Goal: Task Accomplishment & Management: Complete application form

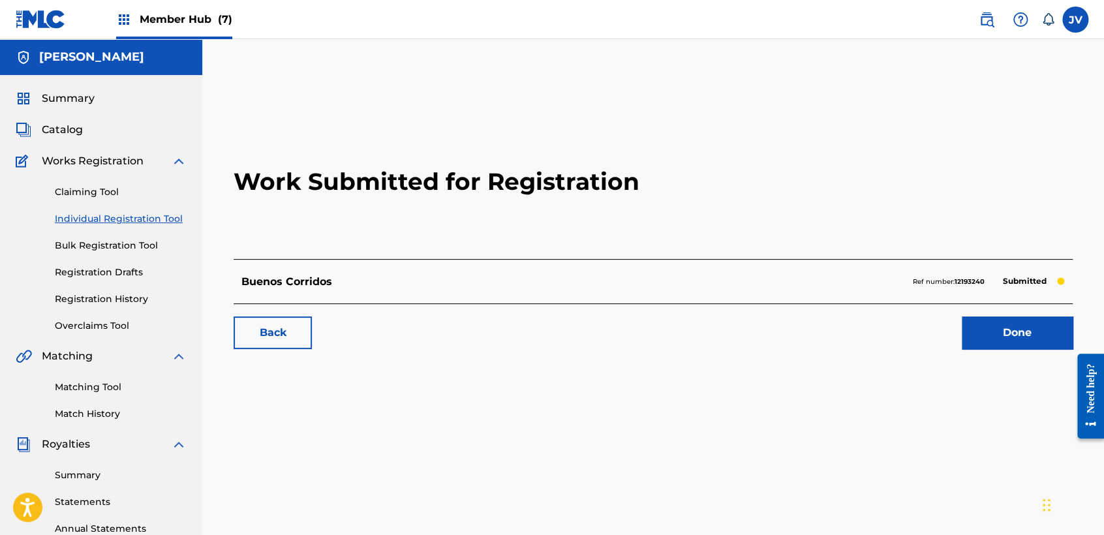
drag, startPoint x: 10, startPoint y: 12, endPoint x: 19, endPoint y: -18, distance: 31.8
click at [19, 0] on html "Accessibility Screen-Reader Guide, Feedback, and Issue Reporting | New window 0…" at bounding box center [552, 267] width 1104 height 535
drag, startPoint x: 19, startPoint y: -18, endPoint x: 8, endPoint y: 20, distance: 39.3
click at [8, 20] on nav "Member Hub (7) JV JV [PERSON_NAME] [PERSON_NAME] [EMAIL_ADDRESS][DOMAIN_NAME] N…" at bounding box center [552, 19] width 1104 height 39
click at [97, 19] on div "Member Hub (7)" at bounding box center [124, 19] width 217 height 39
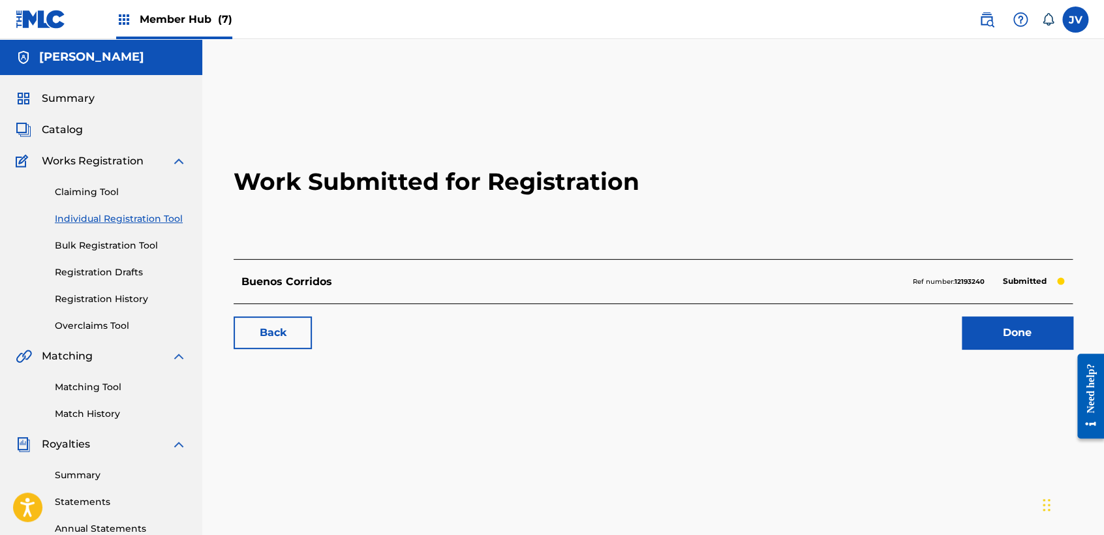
click at [10, 29] on nav "Member Hub (7) JV JV [PERSON_NAME] [PERSON_NAME] [EMAIL_ADDRESS][DOMAIN_NAME] N…" at bounding box center [552, 19] width 1104 height 39
click at [35, 27] on img at bounding box center [41, 19] width 50 height 19
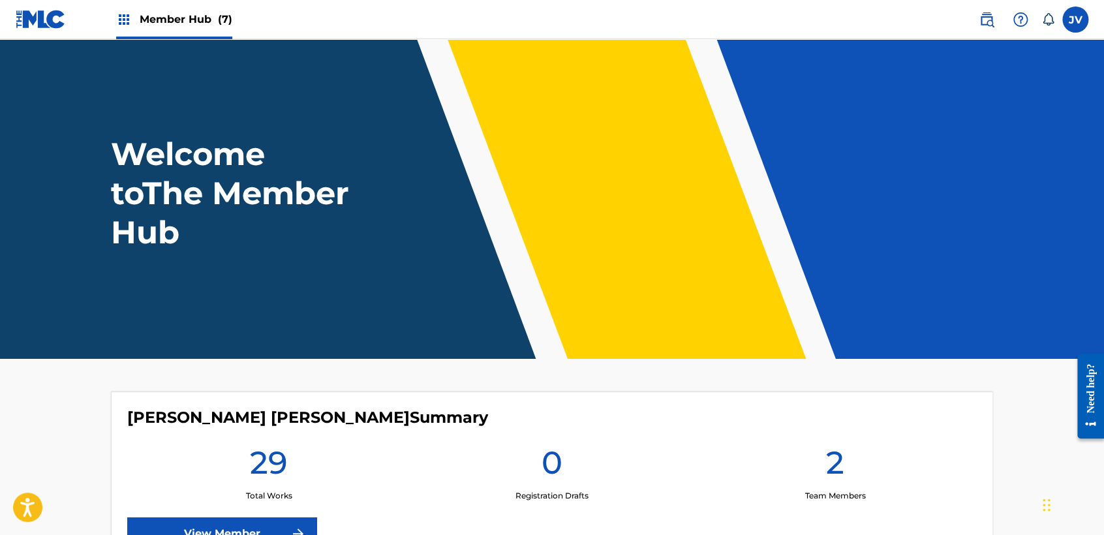
click at [163, 12] on span "Member Hub (7)" at bounding box center [186, 19] width 93 height 15
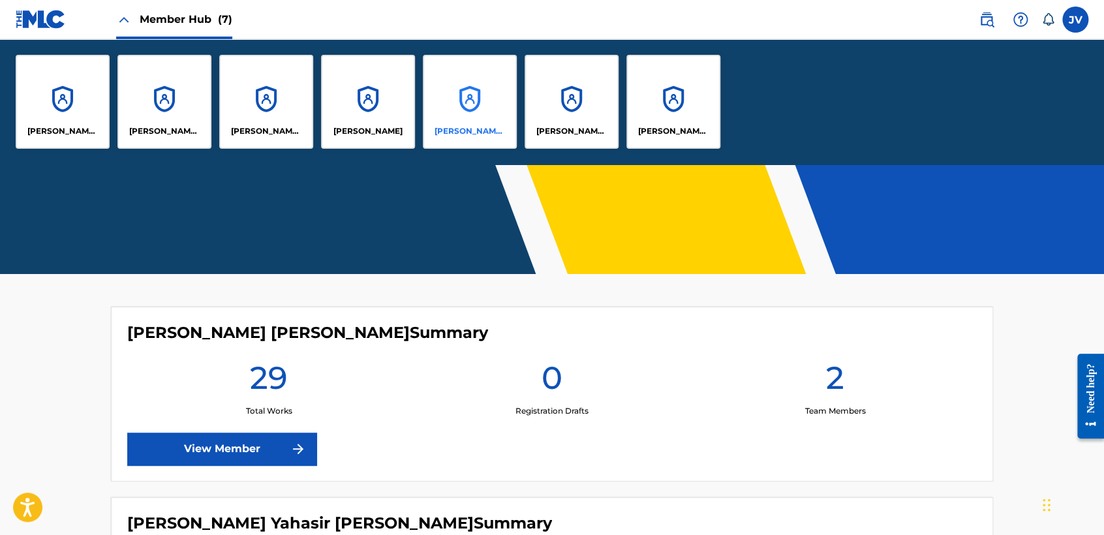
scroll to position [217, 0]
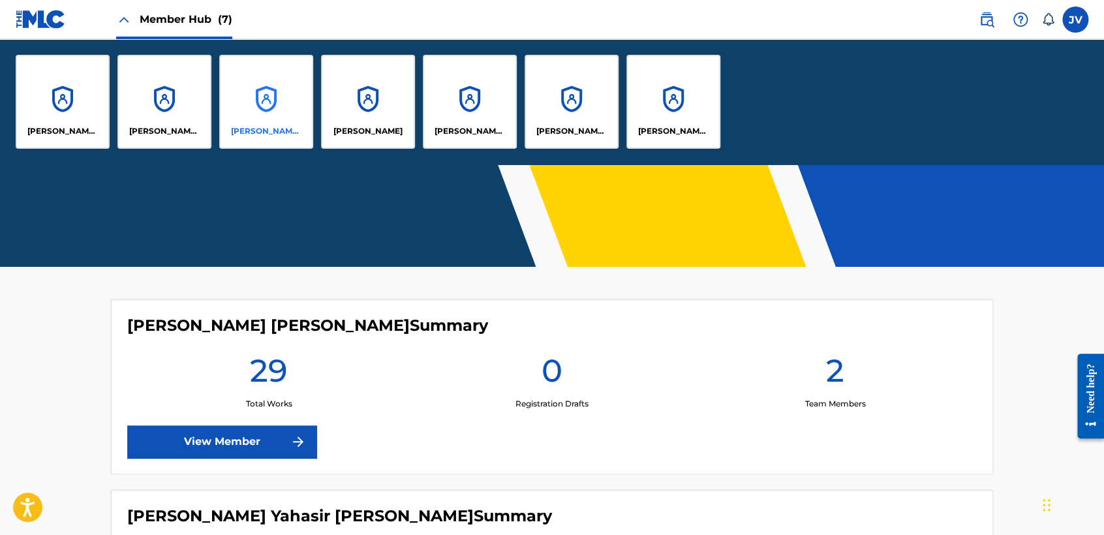
drag, startPoint x: 315, startPoint y: 87, endPoint x: 294, endPoint y: 91, distance: 20.5
click at [313, 87] on div "[PERSON_NAME] [PERSON_NAME] [PERSON_NAME] Yahasir [PERSON_NAME] [PERSON_NAME] […" at bounding box center [368, 101] width 736 height 125
click at [294, 91] on div "[PERSON_NAME] [PERSON_NAME]" at bounding box center [266, 102] width 94 height 94
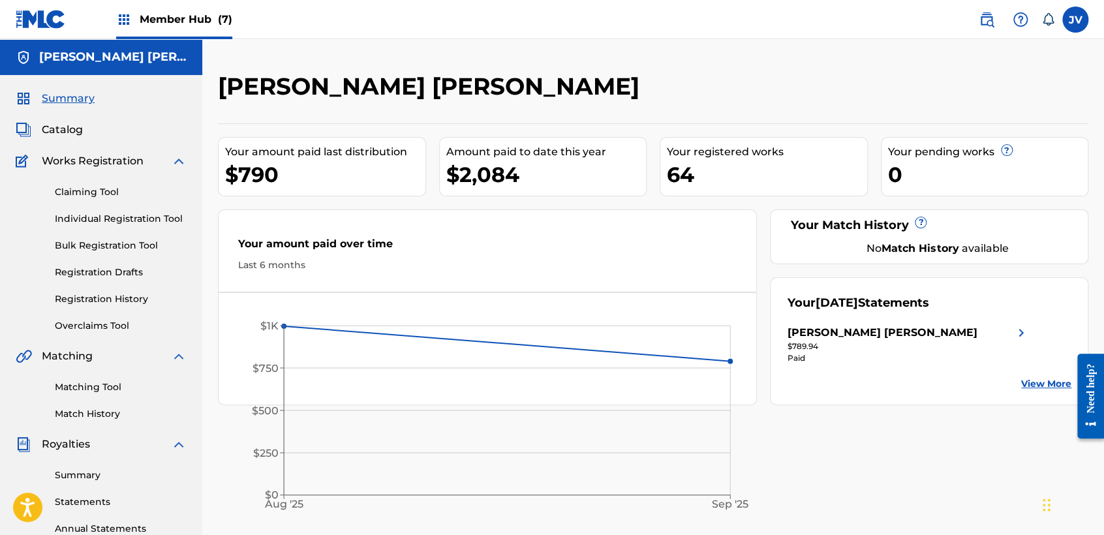
click at [210, 23] on span "Member Hub (7)" at bounding box center [186, 19] width 93 height 15
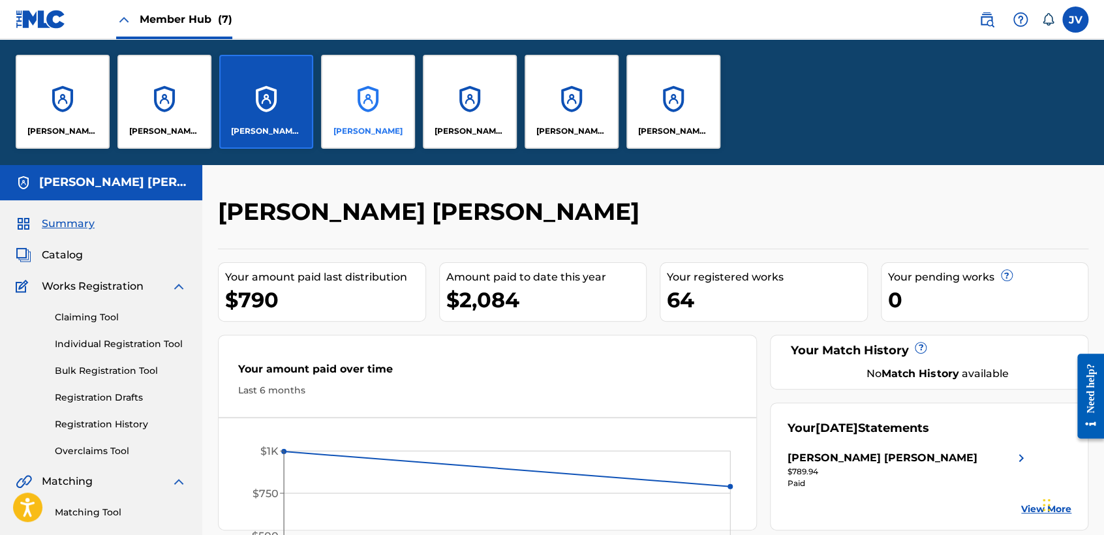
click at [357, 69] on div "[PERSON_NAME]" at bounding box center [368, 102] width 94 height 94
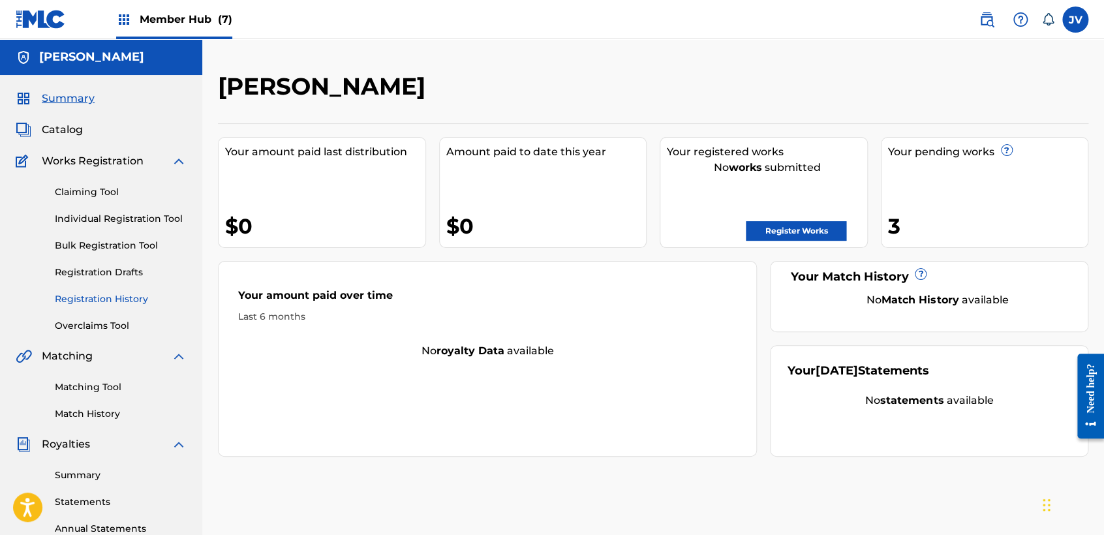
click at [127, 292] on link "Registration History" at bounding box center [121, 299] width 132 height 14
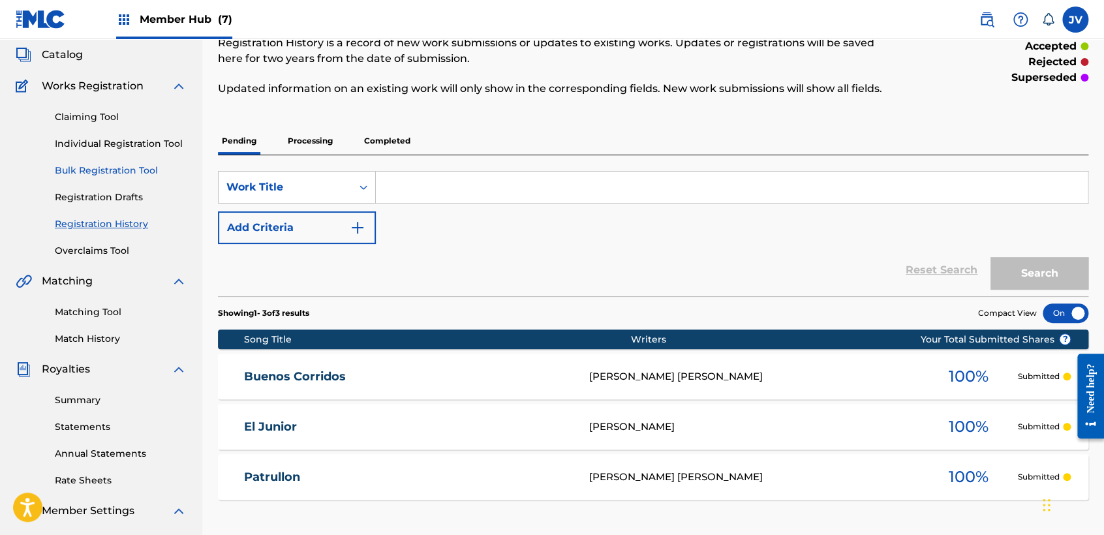
scroll to position [72, 0]
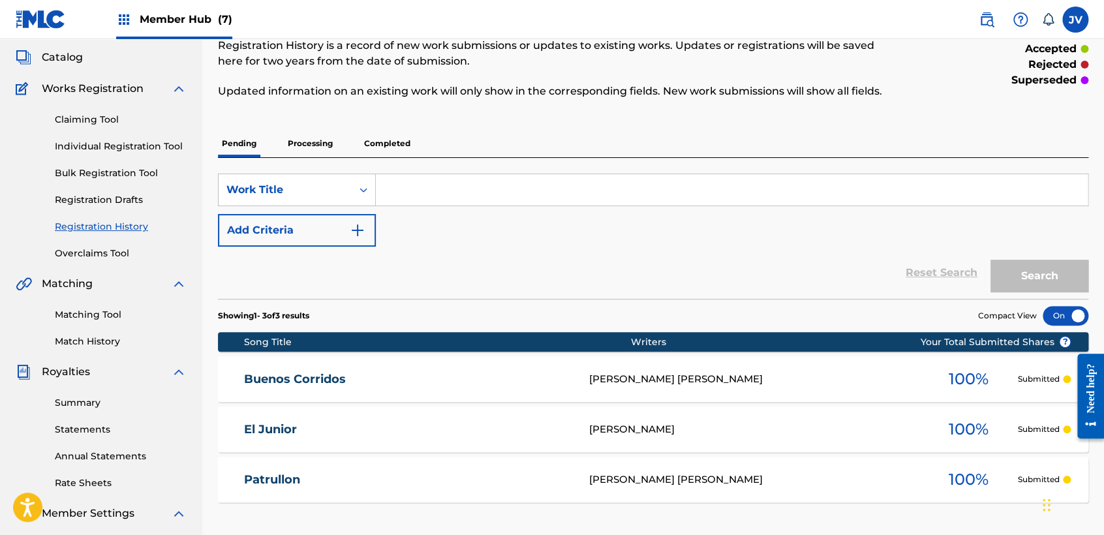
click at [134, 136] on div "Claiming Tool Individual Registration Tool Bulk Registration Tool Registration …" at bounding box center [101, 179] width 171 height 164
click at [133, 147] on link "Individual Registration Tool" at bounding box center [121, 147] width 132 height 14
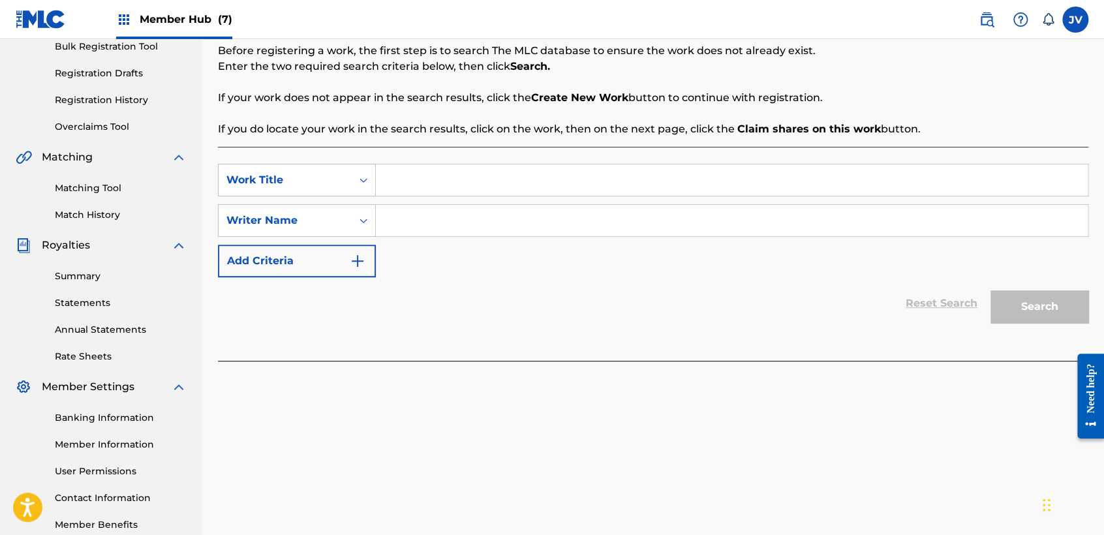
scroll to position [217, 0]
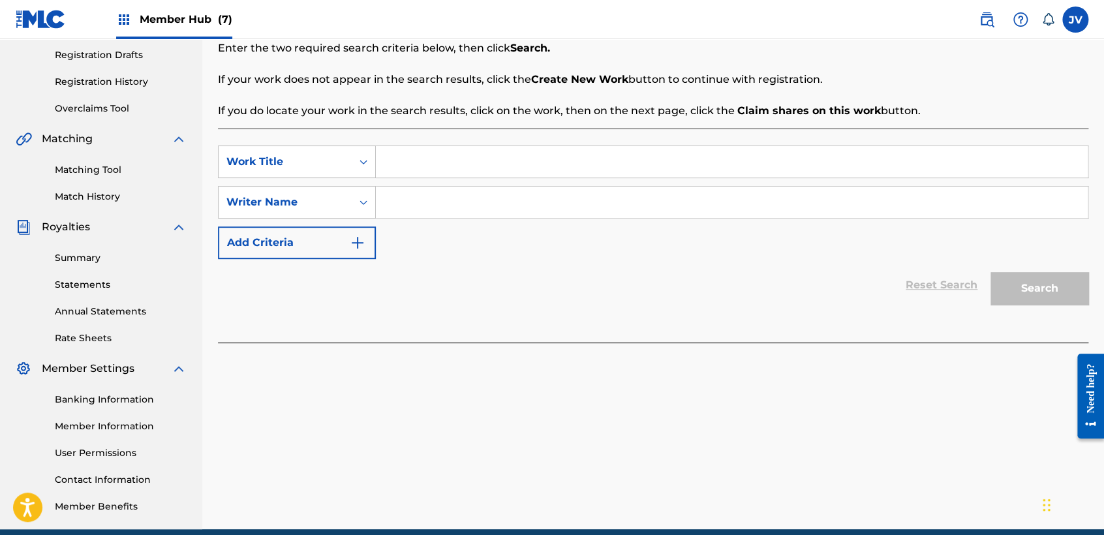
paste input "Siempre Al frente"
type input "Siempre Al frente"
paste input "Siempre Al frente"
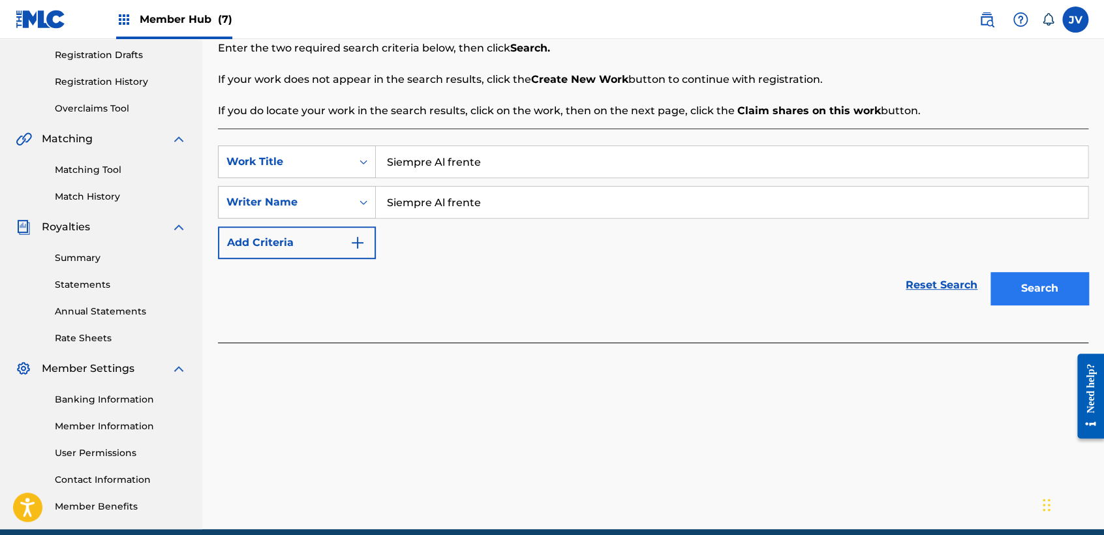
type input "Siempre Al frente"
click at [1051, 284] on button "Search" at bounding box center [1040, 288] width 98 height 33
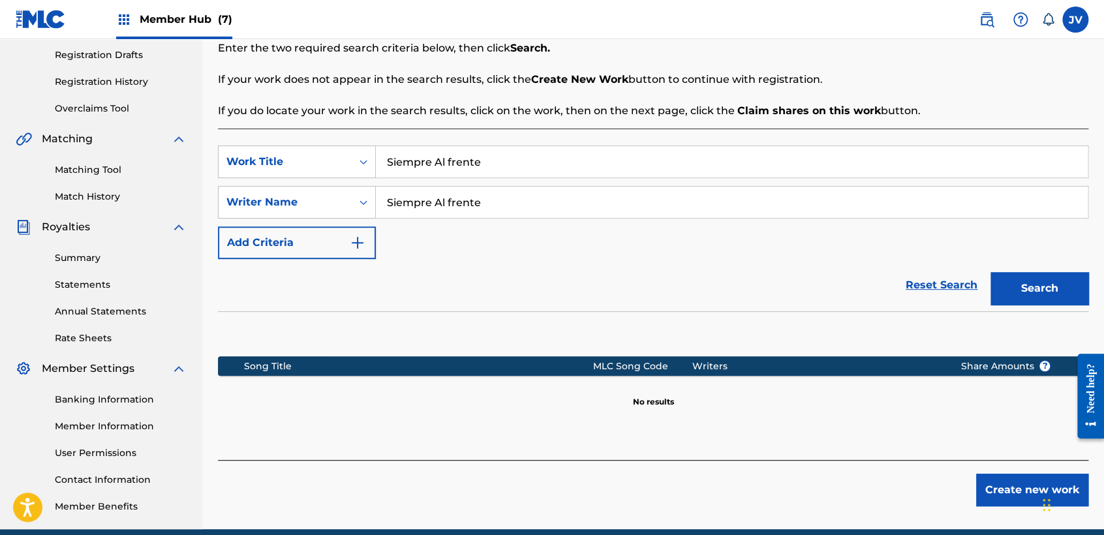
scroll to position [273, 0]
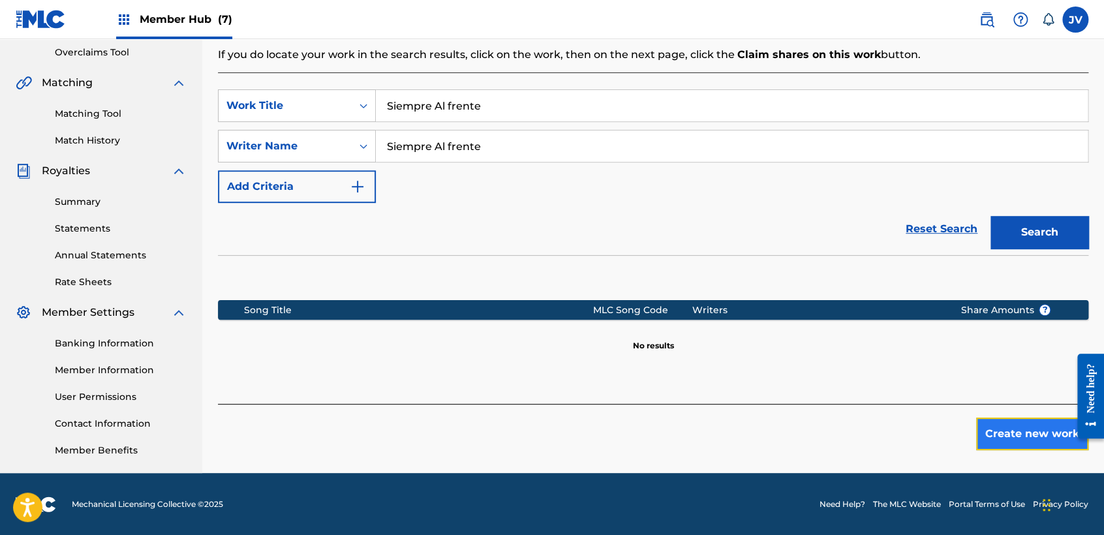
click at [1031, 420] on button "Create new work" at bounding box center [1032, 434] width 112 height 33
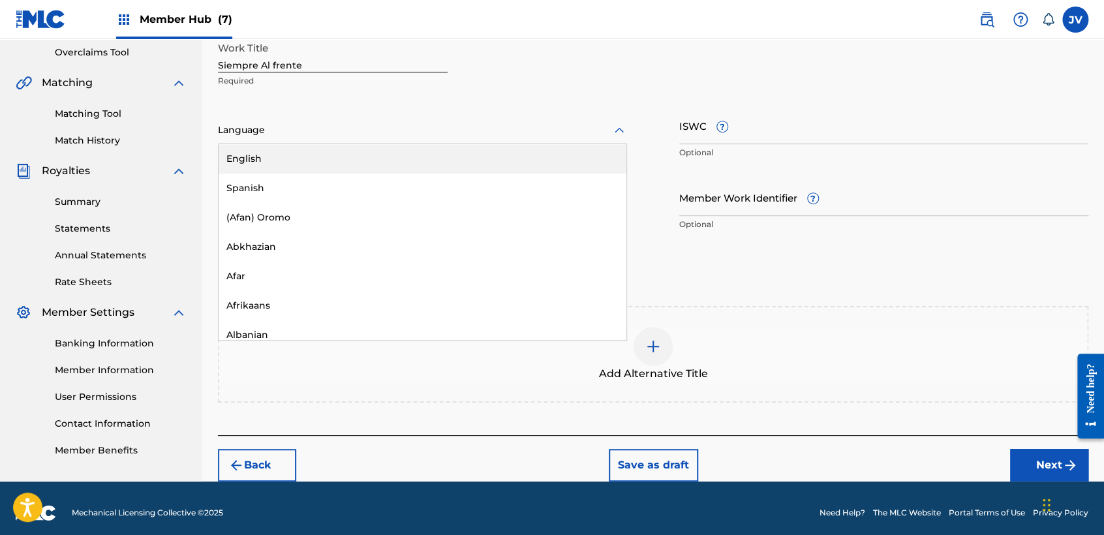
click at [494, 123] on div at bounding box center [422, 130] width 409 height 16
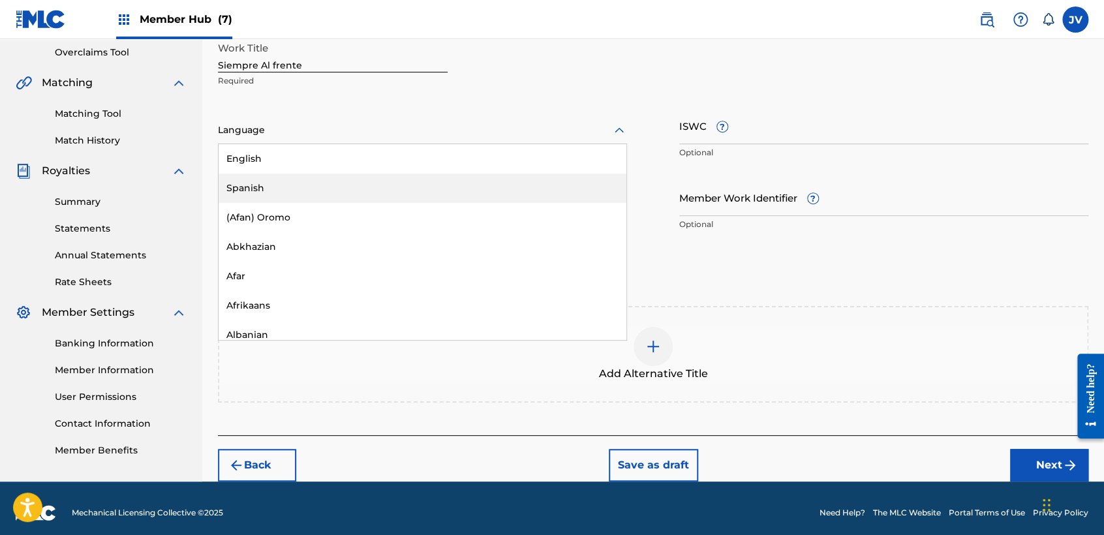
click at [380, 178] on div "Spanish" at bounding box center [423, 188] width 408 height 29
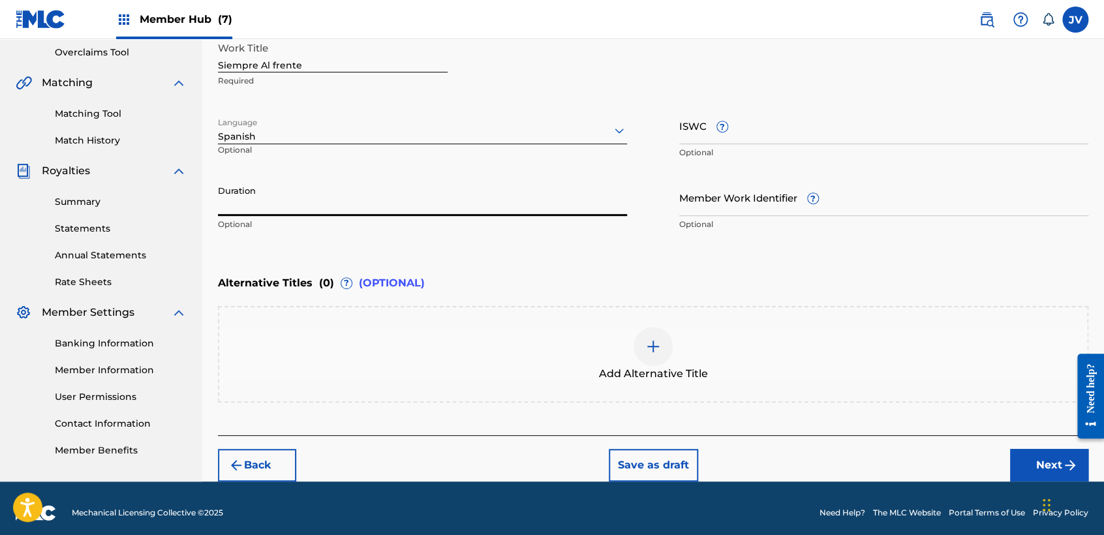
click at [378, 179] on input "Duration" at bounding box center [422, 197] width 409 height 37
type input "02:33"
click at [1034, 463] on button "Next" at bounding box center [1049, 465] width 78 height 33
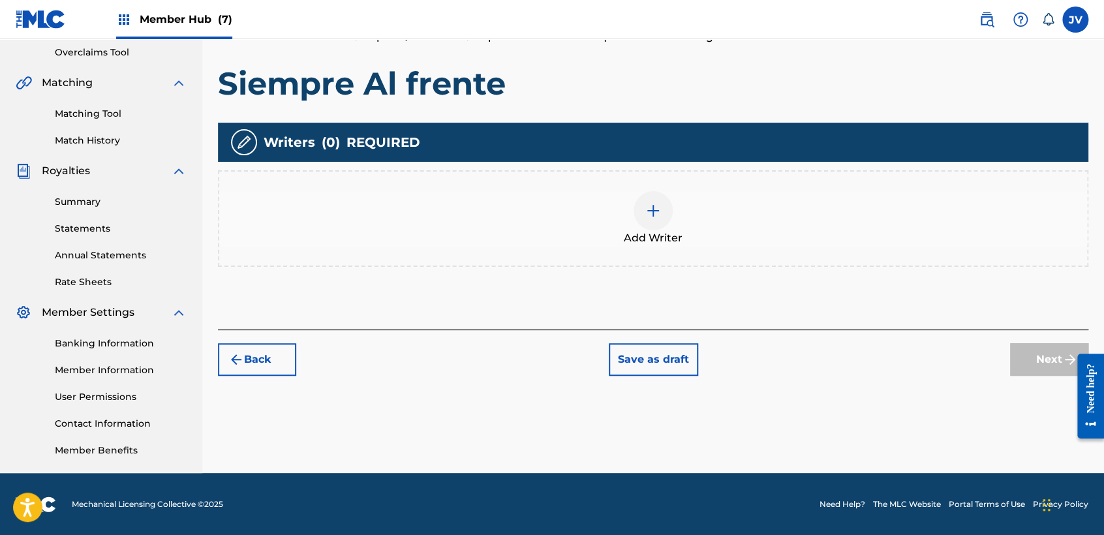
click at [633, 224] on div "Add Writer" at bounding box center [653, 218] width 868 height 55
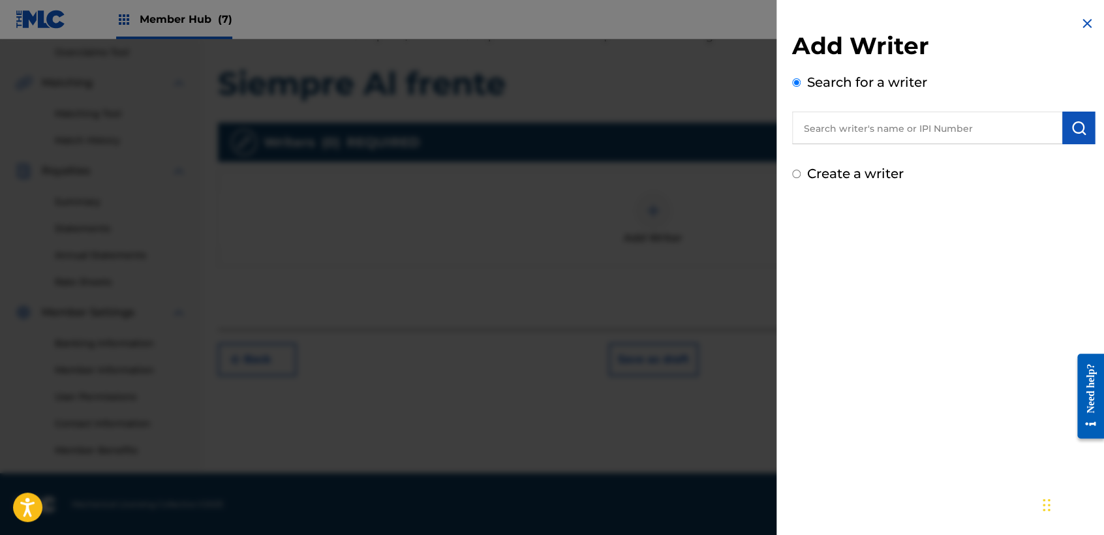
click at [882, 129] on input "text" at bounding box center [927, 128] width 270 height 33
click at [794, 175] on input "Create a writer" at bounding box center [796, 174] width 8 height 8
radio input "false"
radio input "true"
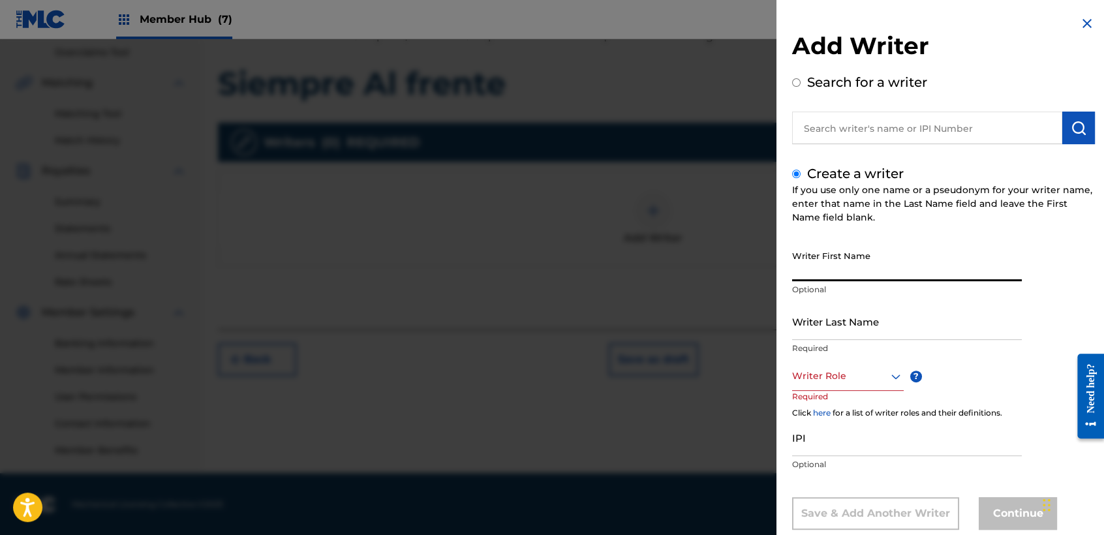
click at [867, 248] on input "Writer First Name" at bounding box center [907, 262] width 230 height 37
type input "[PERSON_NAME]"
click at [852, 340] on div "Writer Last Name Required" at bounding box center [907, 332] width 230 height 59
click at [858, 319] on input "Writer Last Name" at bounding box center [907, 321] width 230 height 37
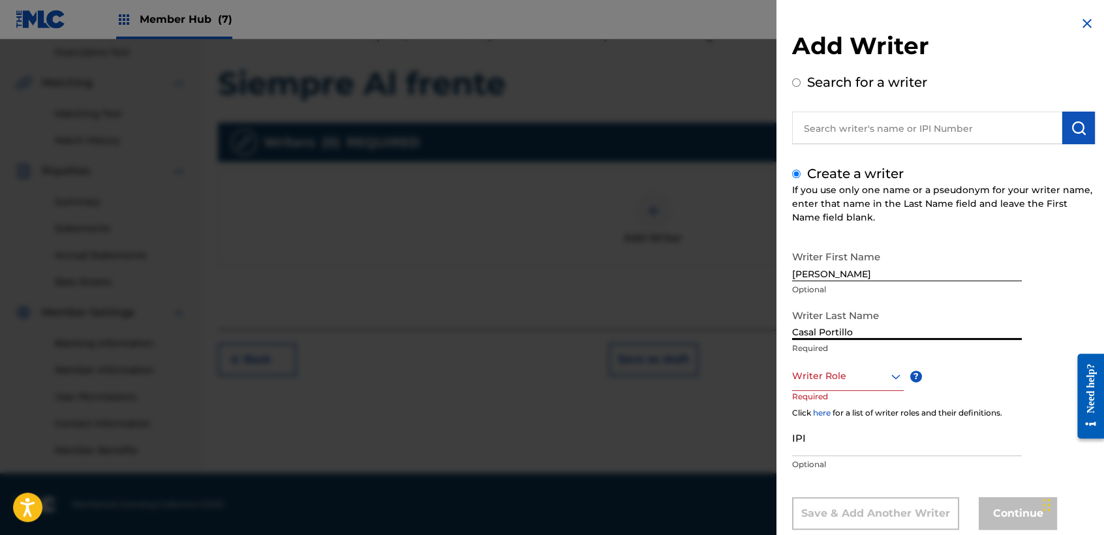
type input "Casal Portillo"
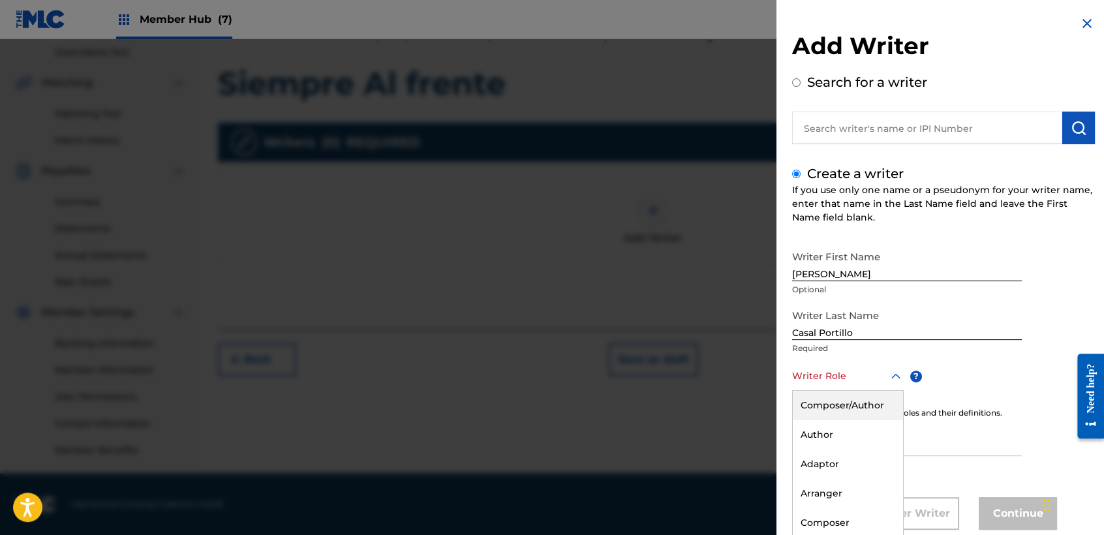
scroll to position [29, 0]
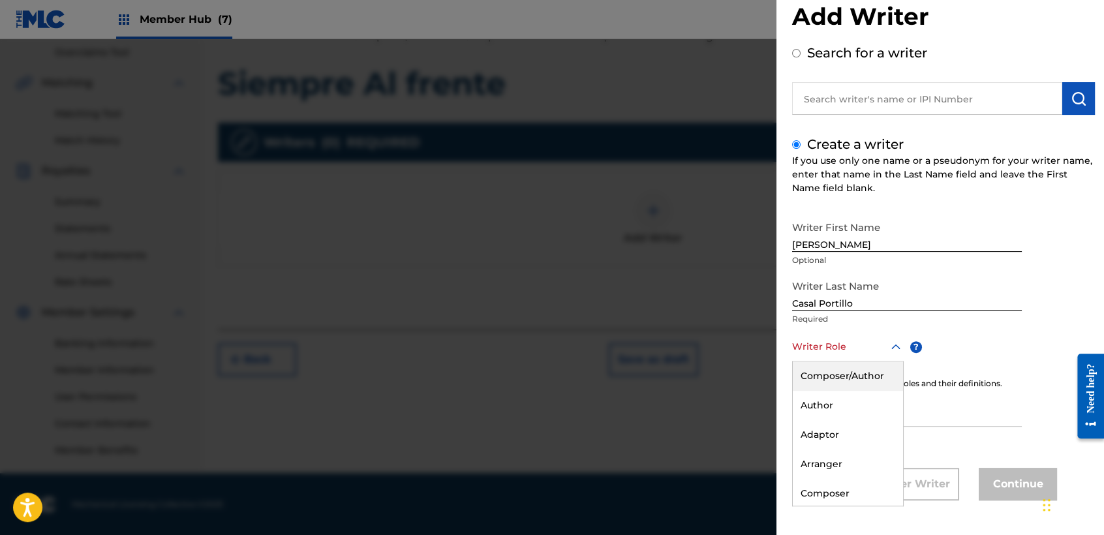
click at [855, 362] on div "8 results available. Use Up and Down to choose options, press Enter to select t…" at bounding box center [848, 346] width 112 height 29
click at [852, 379] on div "Composer/Author" at bounding box center [848, 376] width 110 height 29
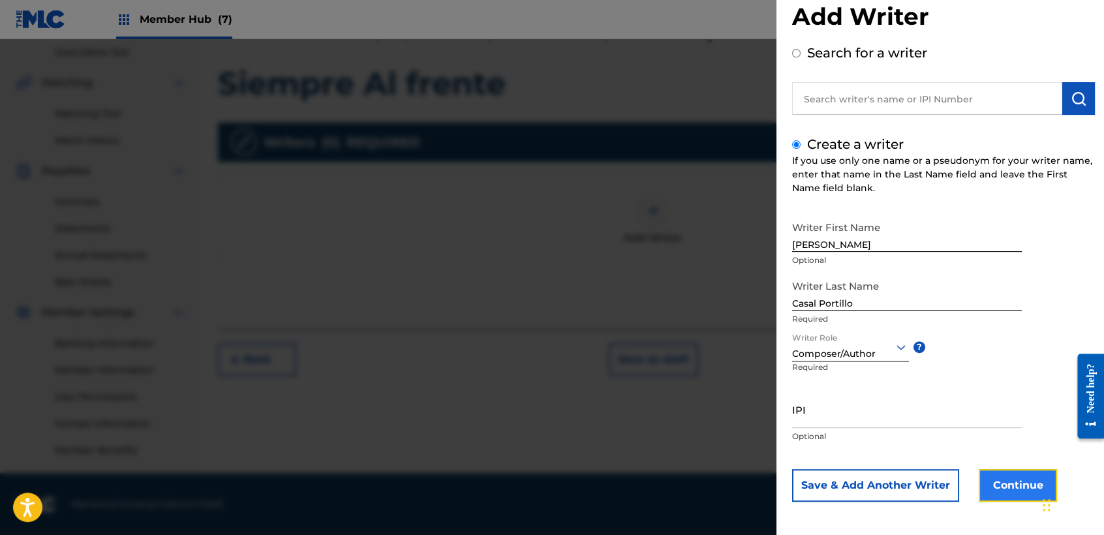
click at [988, 475] on button "Continue" at bounding box center [1018, 485] width 78 height 33
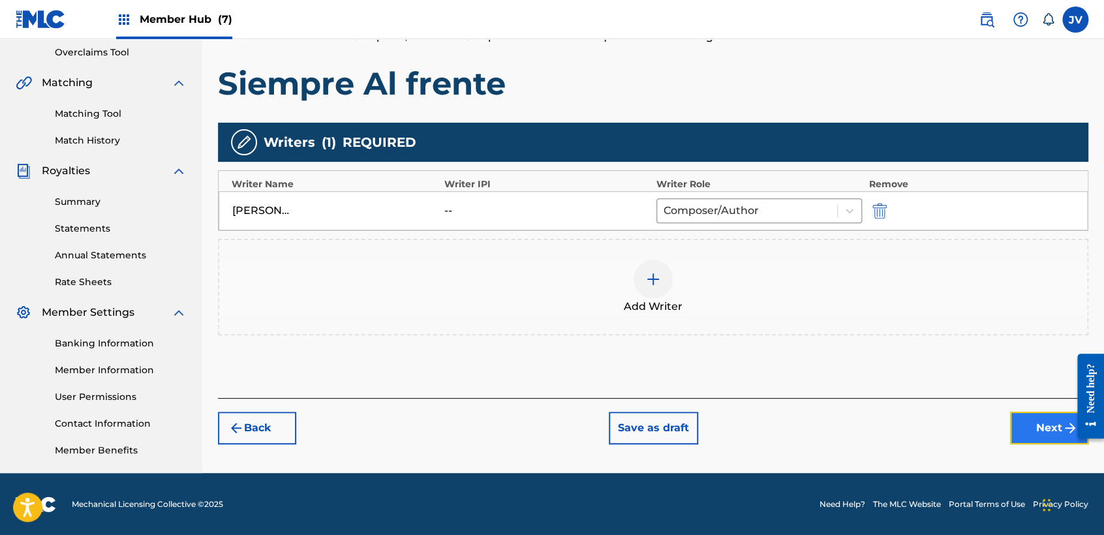
click at [1033, 434] on button "Next" at bounding box center [1049, 428] width 78 height 33
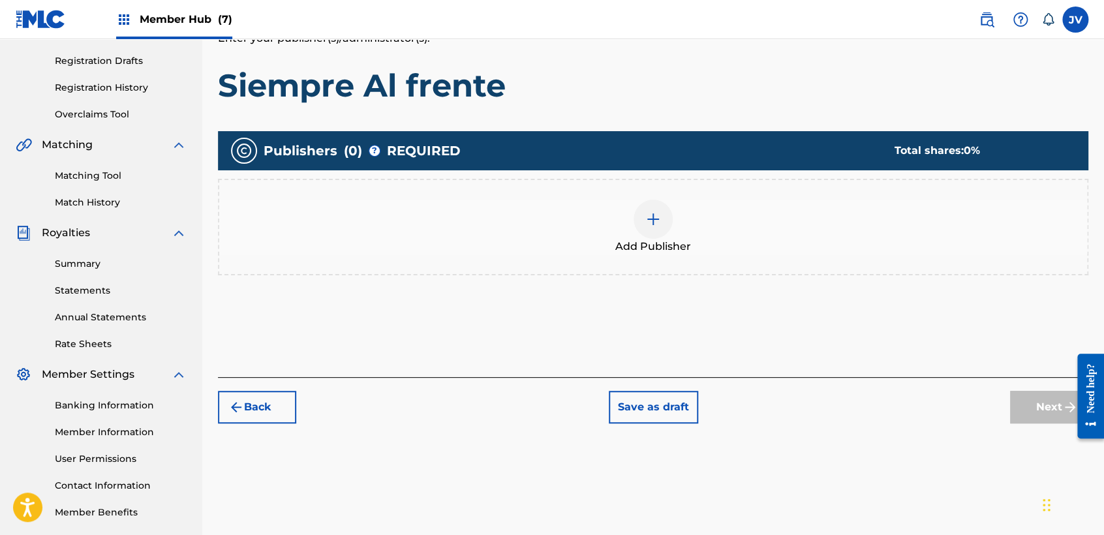
scroll to position [273, 0]
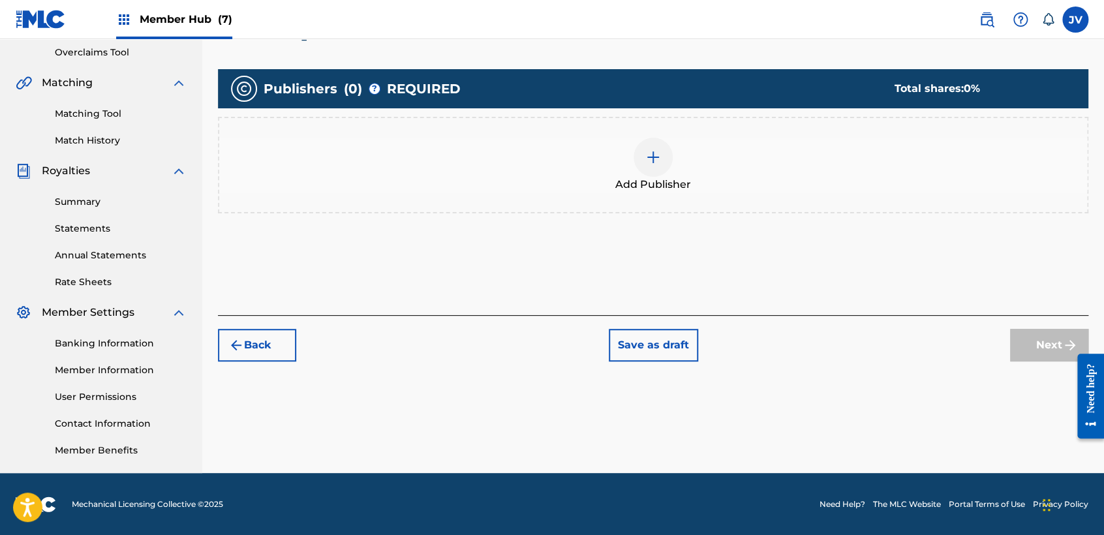
click at [696, 159] on div "Add Publisher" at bounding box center [653, 165] width 868 height 55
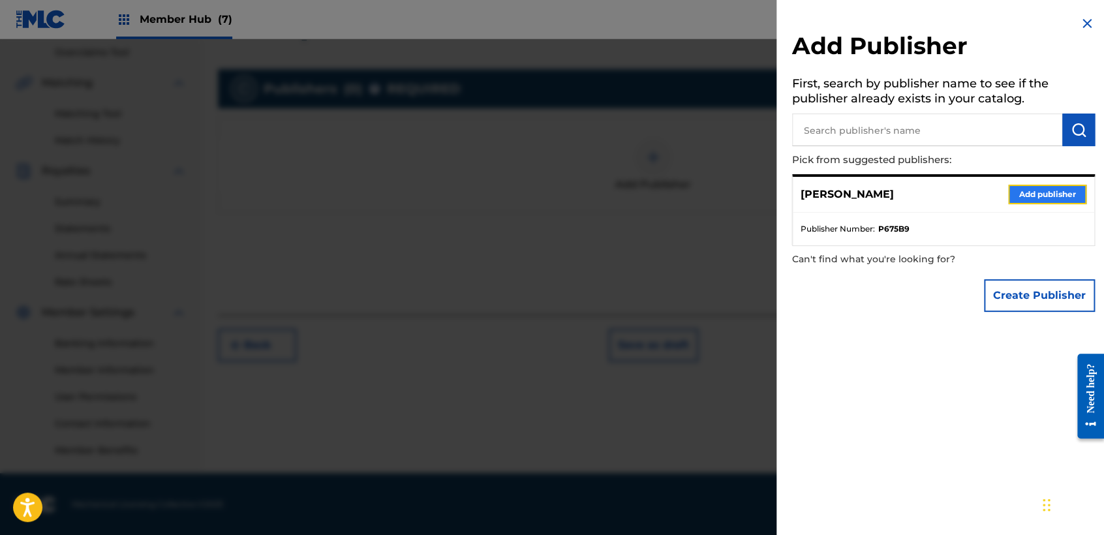
click at [1042, 199] on button "Add publisher" at bounding box center [1047, 195] width 78 height 20
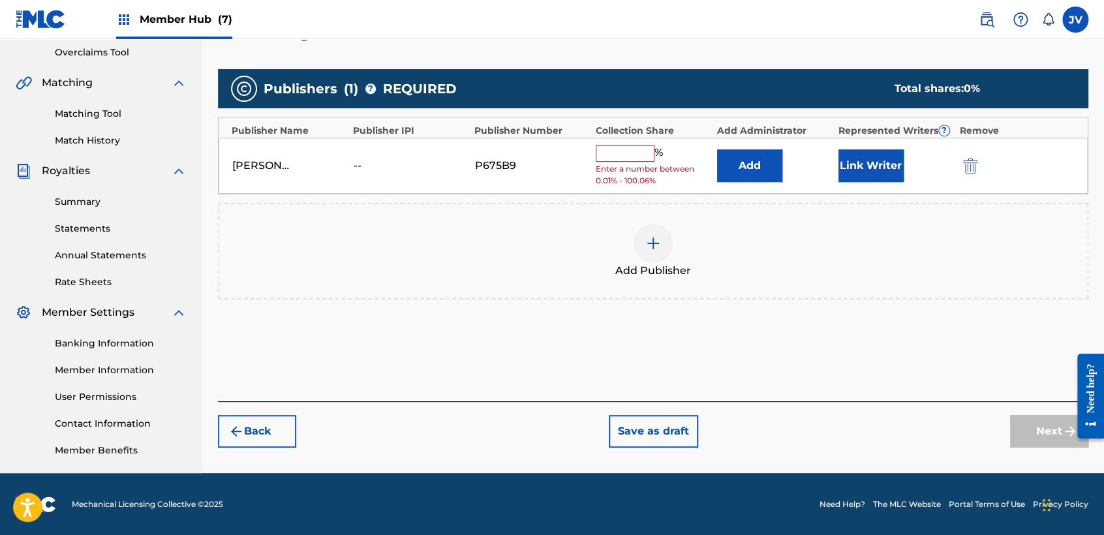
click at [623, 161] on div "% Enter a number between 0.01% - 100.06%" at bounding box center [653, 166] width 115 height 42
click at [625, 153] on input "text" at bounding box center [625, 153] width 59 height 17
type input "100"
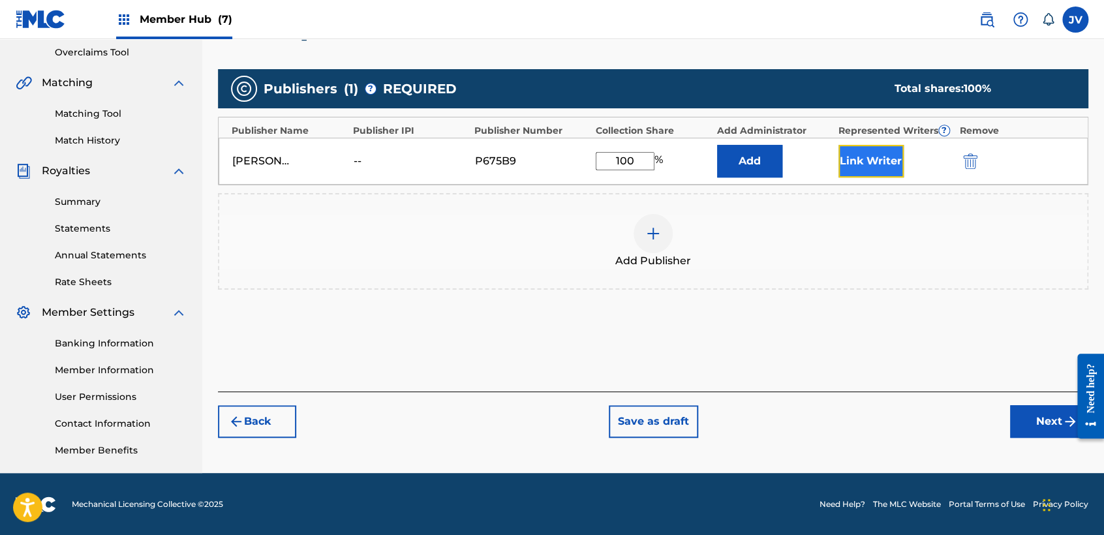
click at [884, 164] on button "Link Writer" at bounding box center [871, 161] width 65 height 33
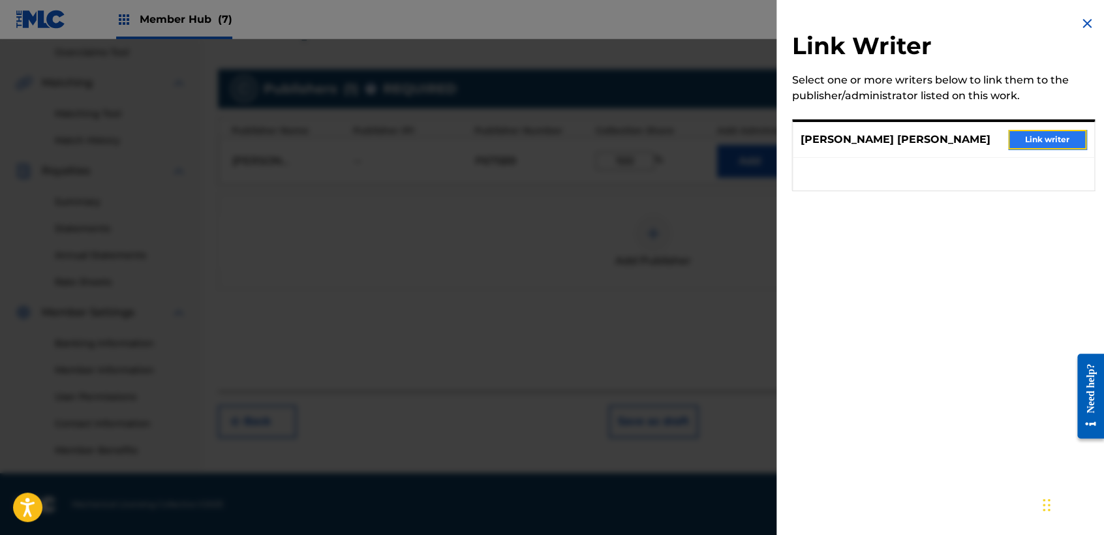
click at [1046, 141] on button "Link writer" at bounding box center [1047, 140] width 78 height 20
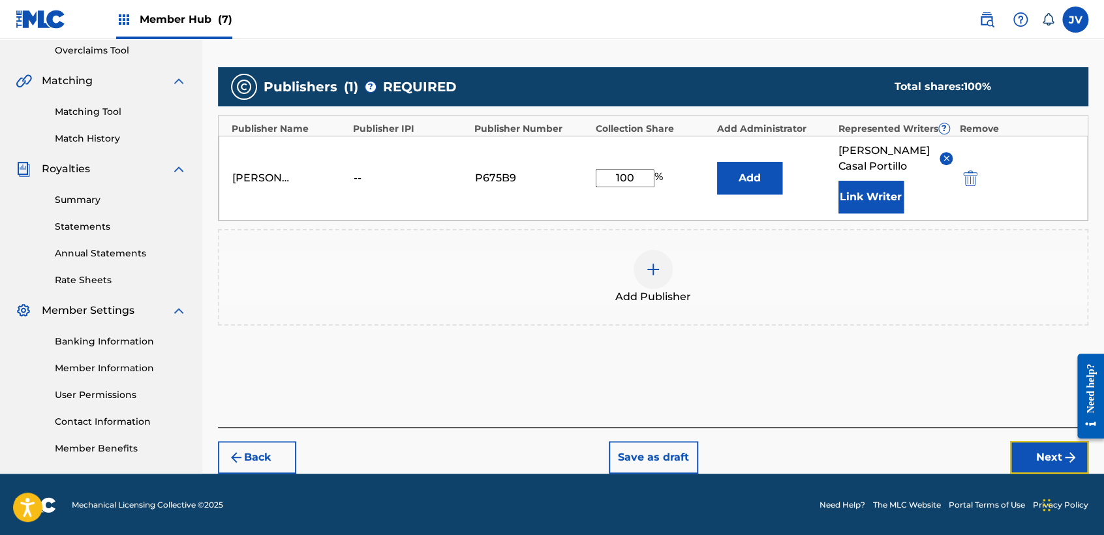
click at [1029, 457] on button "Next" at bounding box center [1049, 457] width 78 height 33
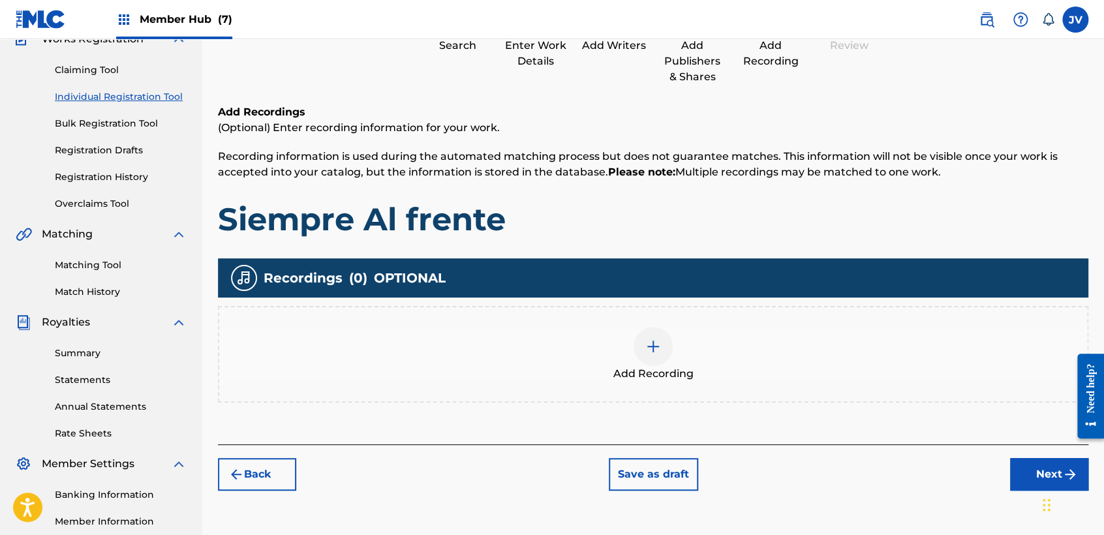
scroll to position [58, 0]
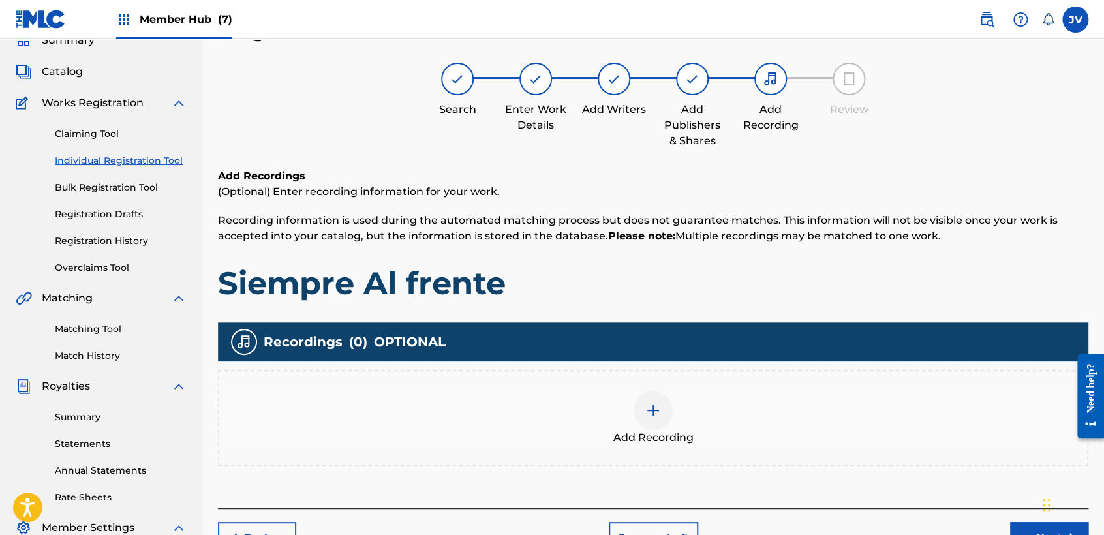
click at [617, 388] on div "Add Recording" at bounding box center [653, 418] width 871 height 97
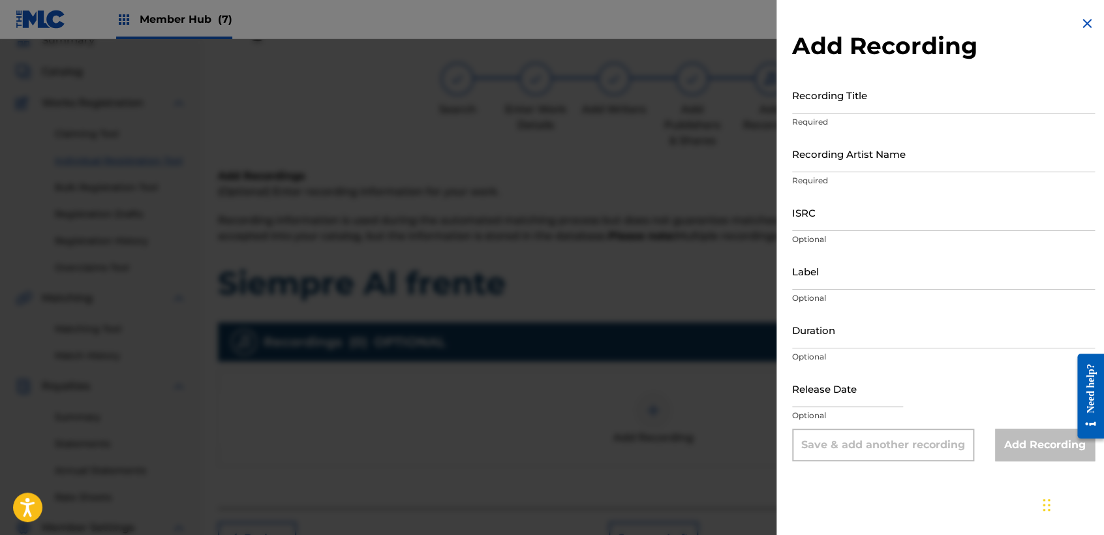
scroll to position [72, 0]
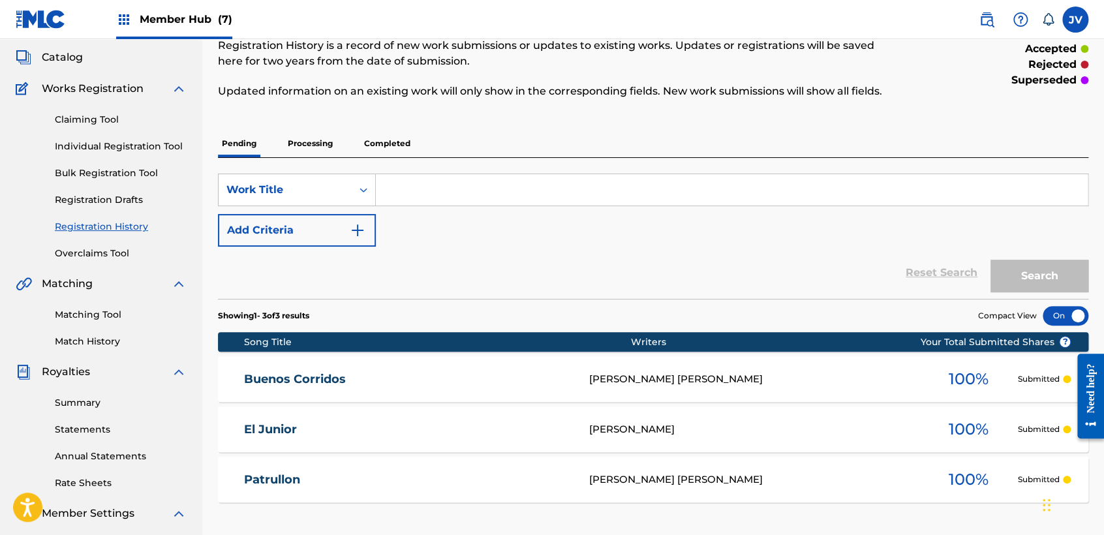
click at [102, 151] on link "Individual Registration Tool" at bounding box center [121, 147] width 132 height 14
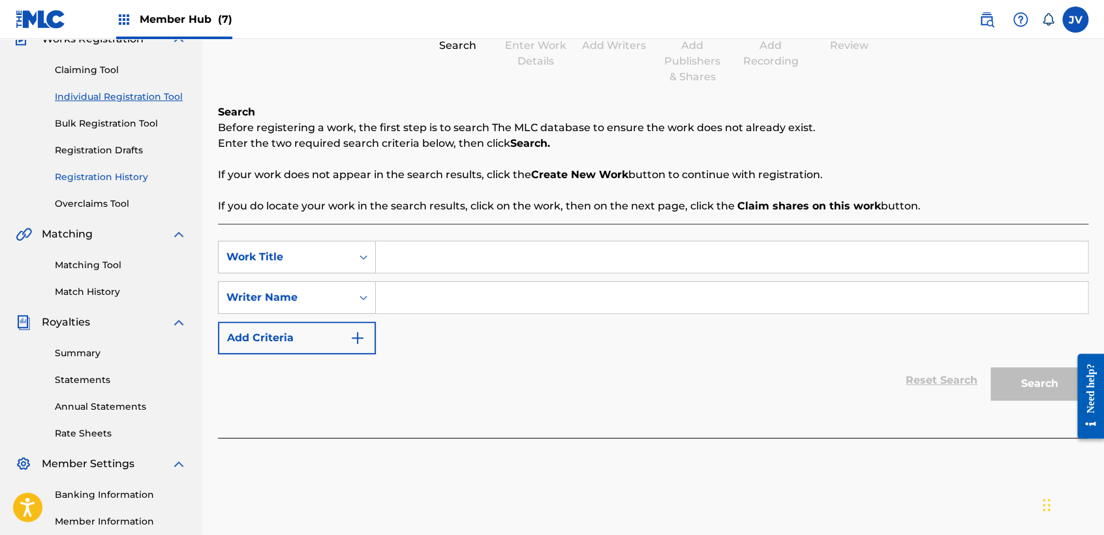
scroll to position [72, 0]
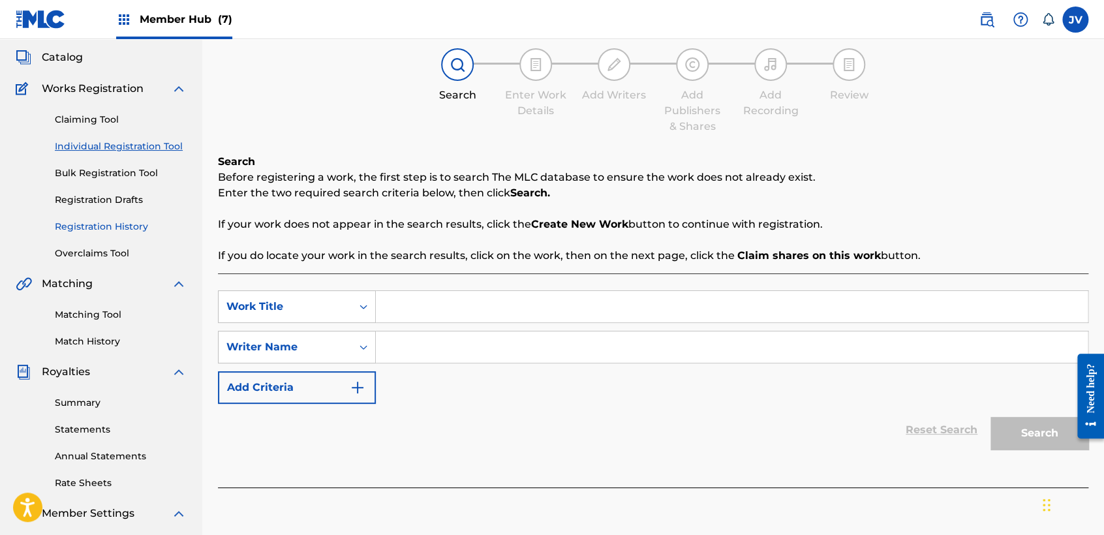
click at [107, 221] on link "Registration History" at bounding box center [121, 227] width 132 height 14
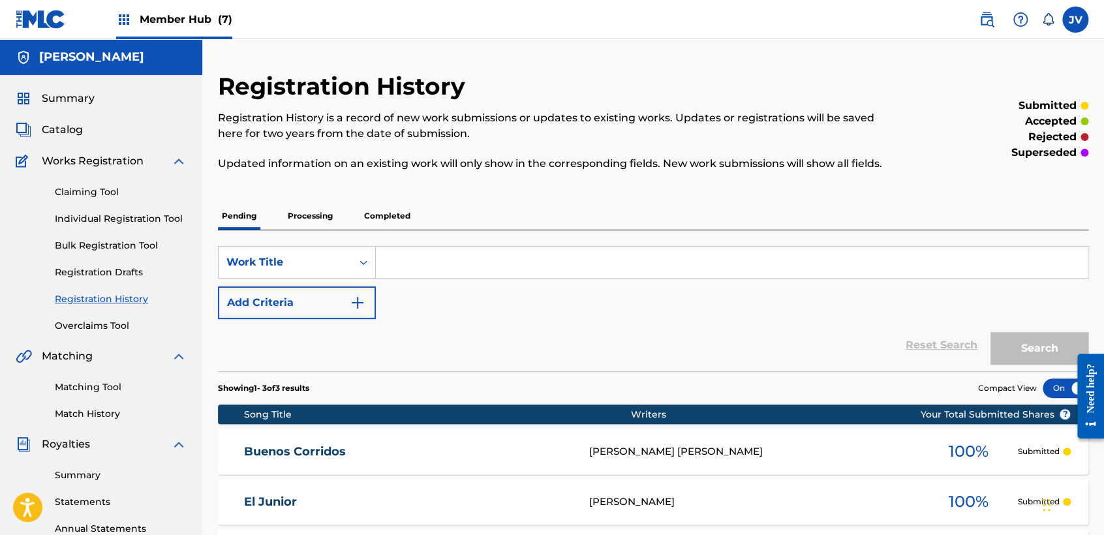
click at [158, 228] on div "Claiming Tool Individual Registration Tool Bulk Registration Tool Registration …" at bounding box center [101, 251] width 171 height 164
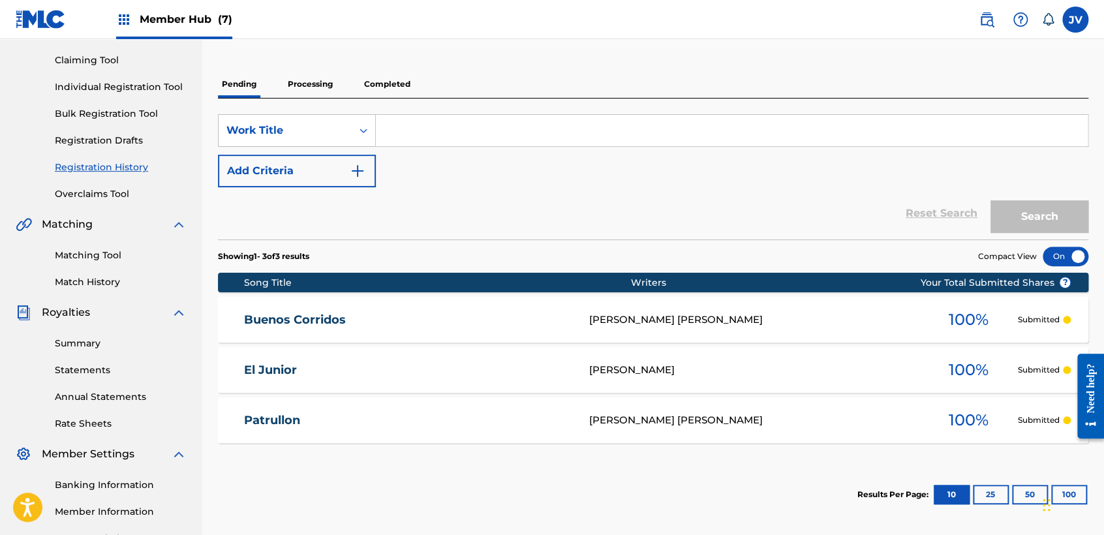
scroll to position [129, 0]
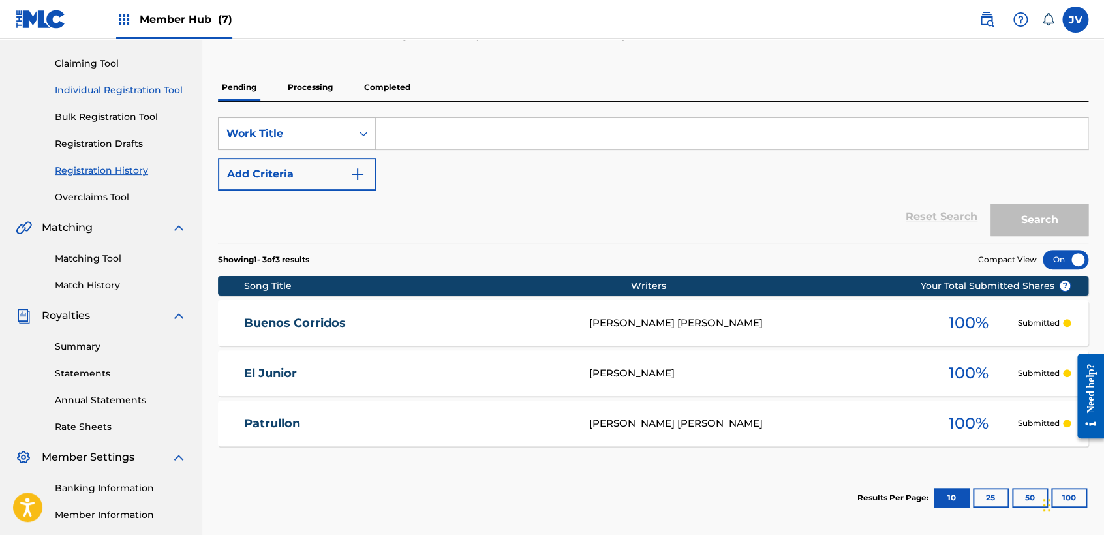
click at [161, 94] on link "Individual Registration Tool" at bounding box center [121, 91] width 132 height 14
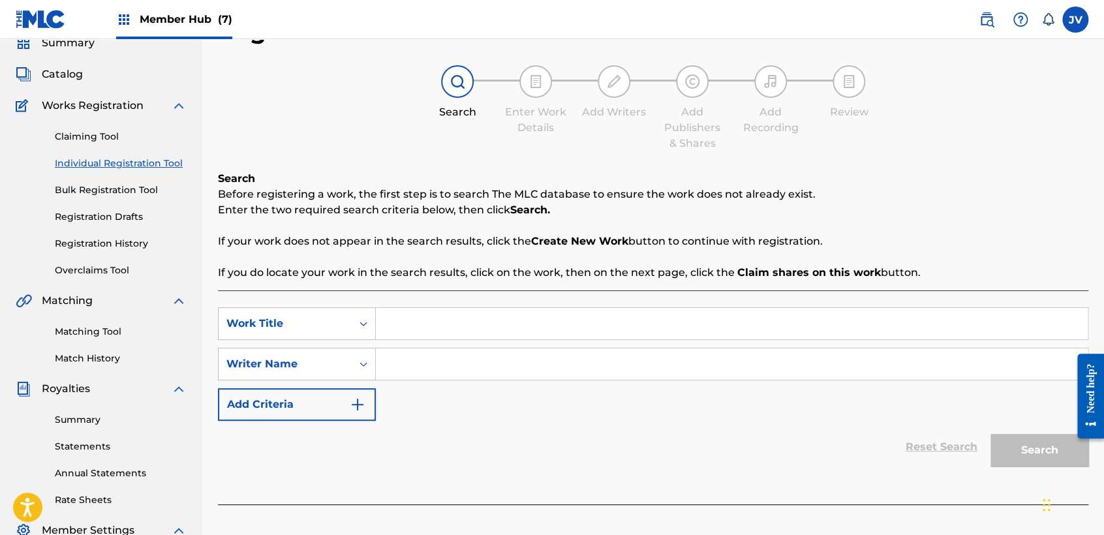
scroll to position [145, 0]
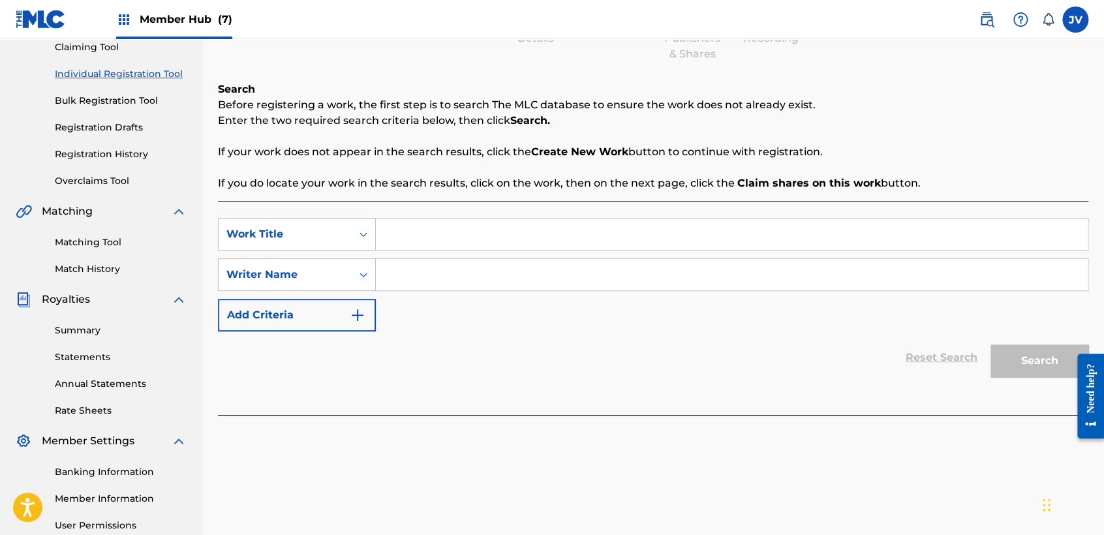
paste input "Siempre Al frente"
type input "Siempre Al frente"
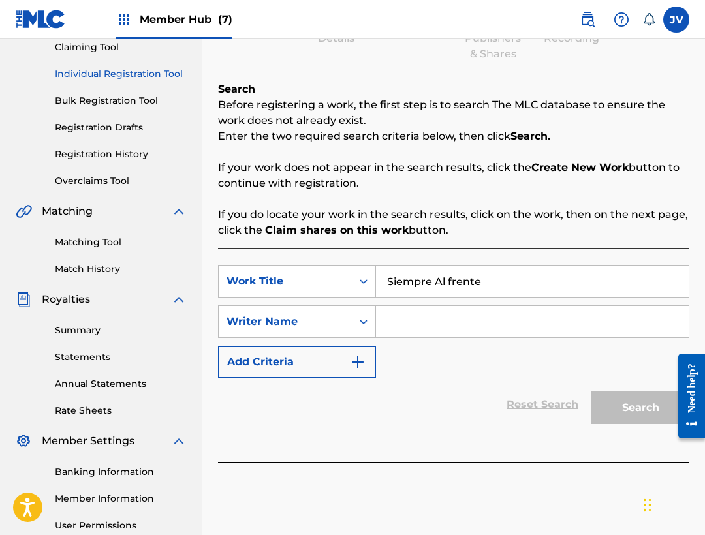
drag, startPoint x: 499, startPoint y: 279, endPoint x: 591, endPoint y: 378, distance: 134.4
click at [591, 378] on form "SearchWithCriteria993e2ad7-5b6b-4ee0-ad46-4fa674133f95 Work Title Siempre Al fr…" at bounding box center [453, 348] width 471 height 166
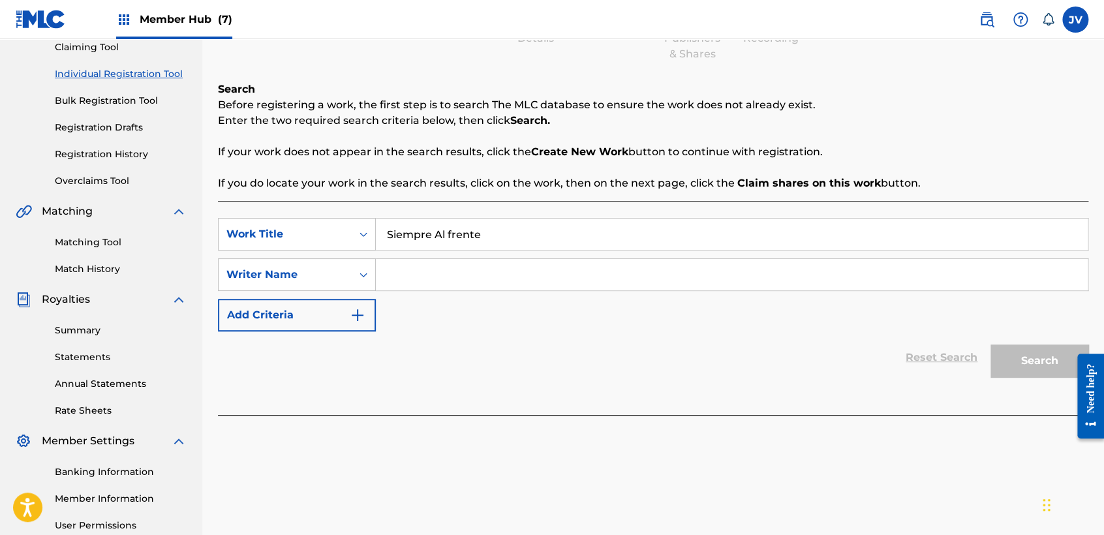
click at [451, 373] on div "Reset Search Search" at bounding box center [653, 358] width 871 height 52
paste input "Siempre Al frente"
type input "Siempre Al frente"
click at [1021, 361] on button "Search" at bounding box center [1040, 361] width 98 height 33
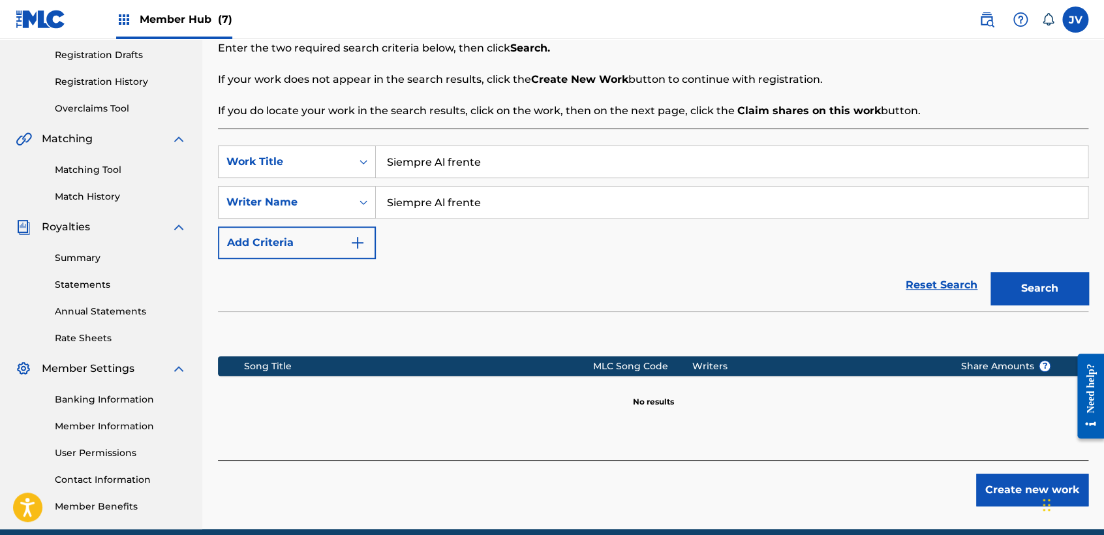
scroll to position [273, 0]
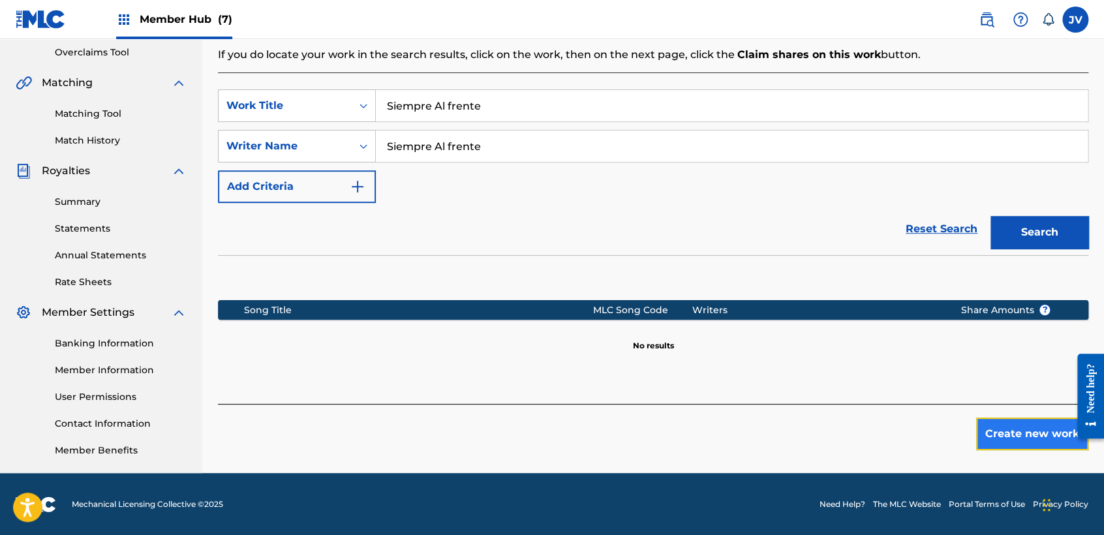
click at [1016, 428] on button "Create new work" at bounding box center [1032, 434] width 112 height 33
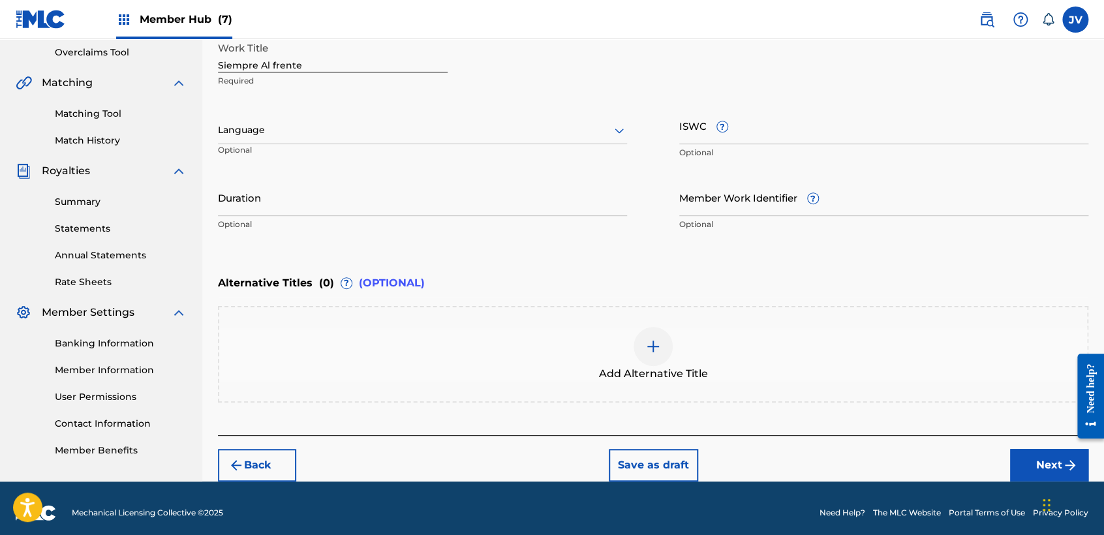
drag, startPoint x: 409, startPoint y: 140, endPoint x: 416, endPoint y: 131, distance: 12.1
click at [416, 131] on div at bounding box center [422, 130] width 409 height 16
click at [406, 136] on div at bounding box center [422, 130] width 409 height 16
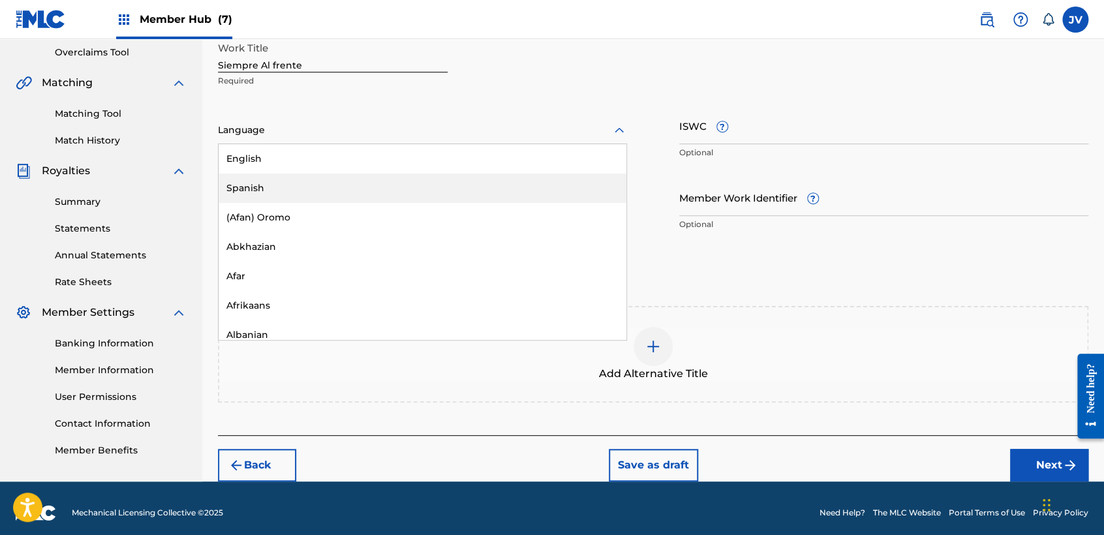
click at [401, 185] on div "Spanish" at bounding box center [423, 188] width 408 height 29
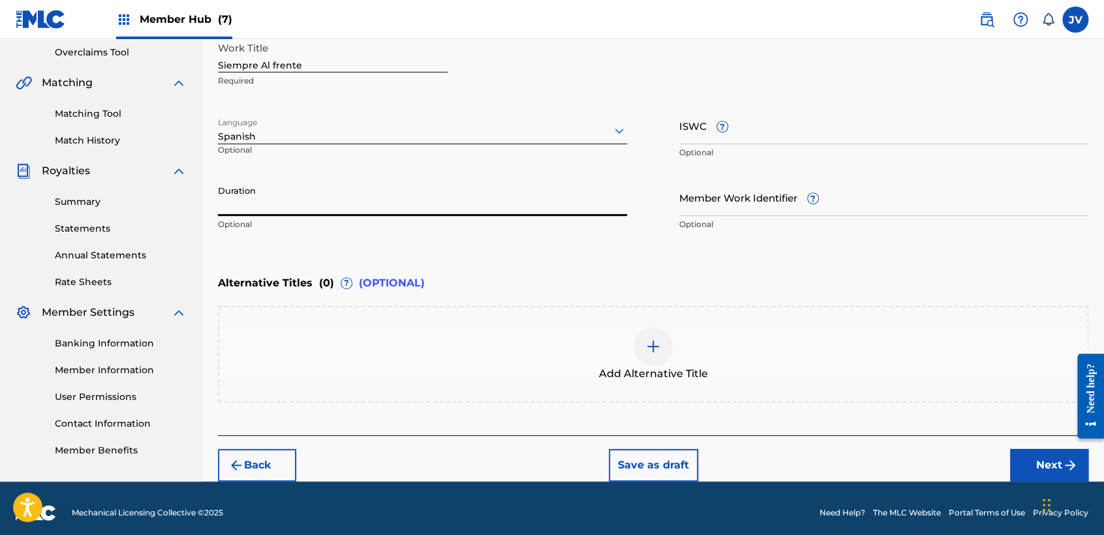
click at [401, 185] on input "Duration" at bounding box center [422, 197] width 409 height 37
type input "02:33"
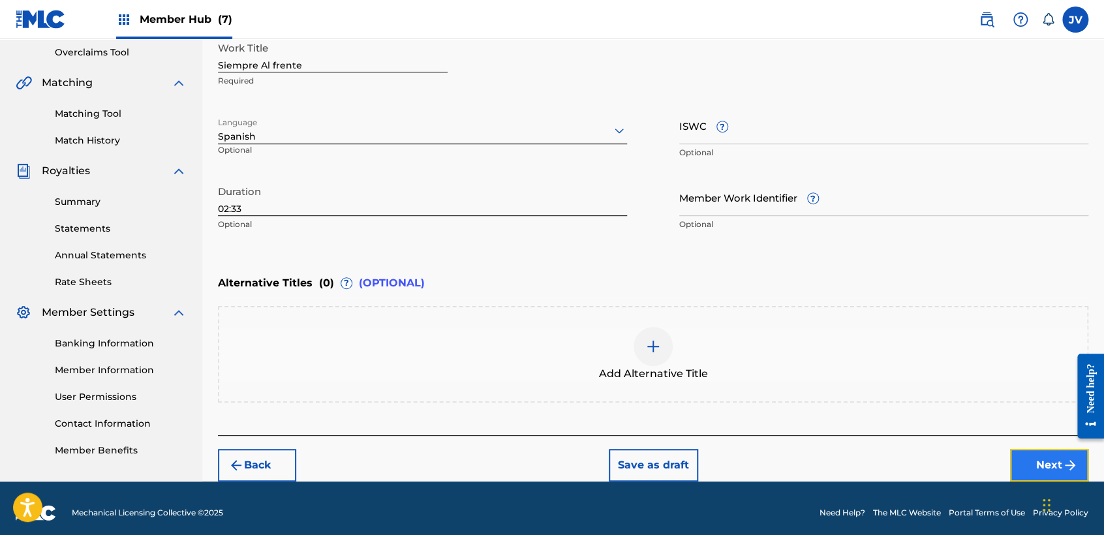
click at [1030, 459] on button "Next" at bounding box center [1049, 465] width 78 height 33
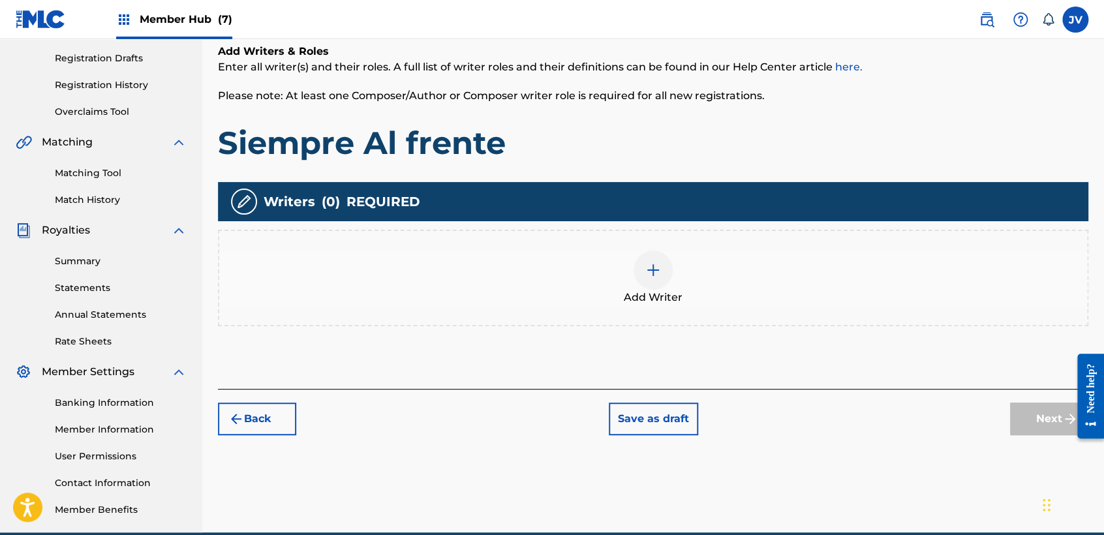
scroll to position [58, 0]
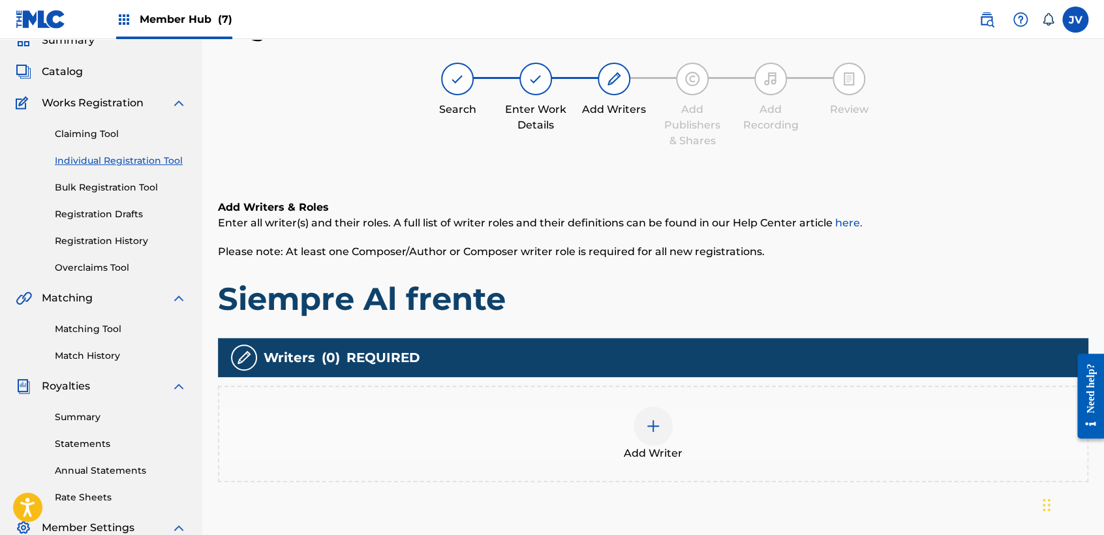
click at [674, 448] on span "Add Writer" at bounding box center [653, 454] width 59 height 16
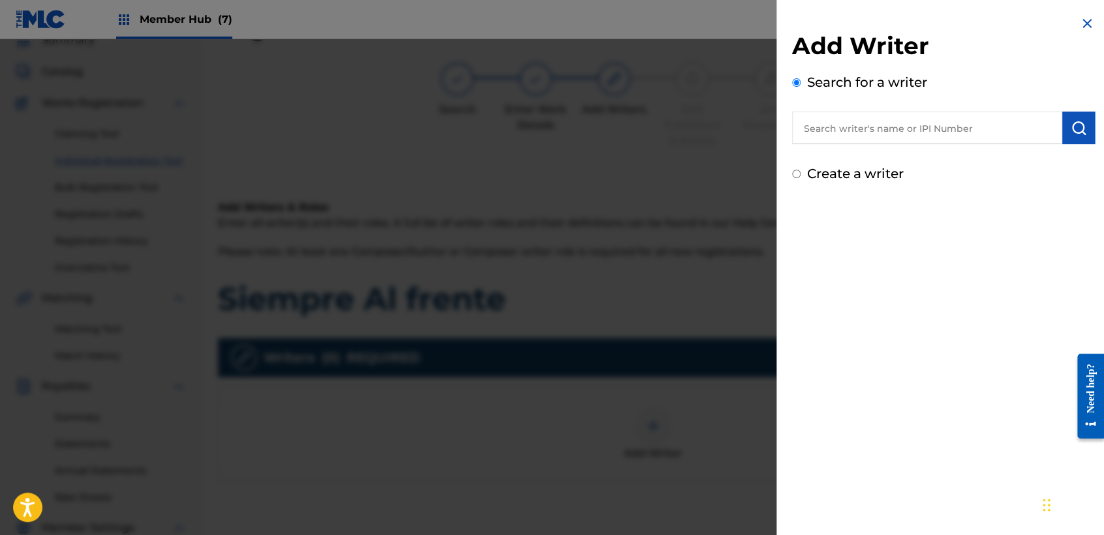
click at [795, 175] on input "Create a writer" at bounding box center [796, 174] width 8 height 8
radio input "false"
radio input "true"
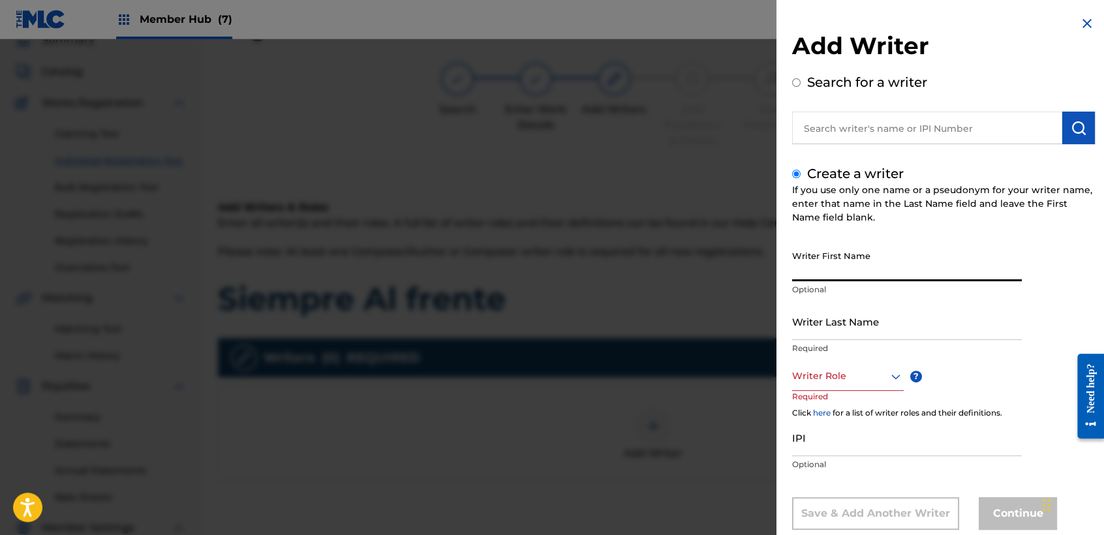
click at [834, 249] on input "Writer First Name" at bounding box center [907, 262] width 230 height 37
type input "[PERSON_NAME]"
drag, startPoint x: 897, startPoint y: 347, endPoint x: 890, endPoint y: 321, distance: 27.3
click at [894, 336] on div "Writer Last Name Required" at bounding box center [907, 332] width 230 height 59
click at [890, 320] on input "Writer Last Name" at bounding box center [907, 321] width 230 height 37
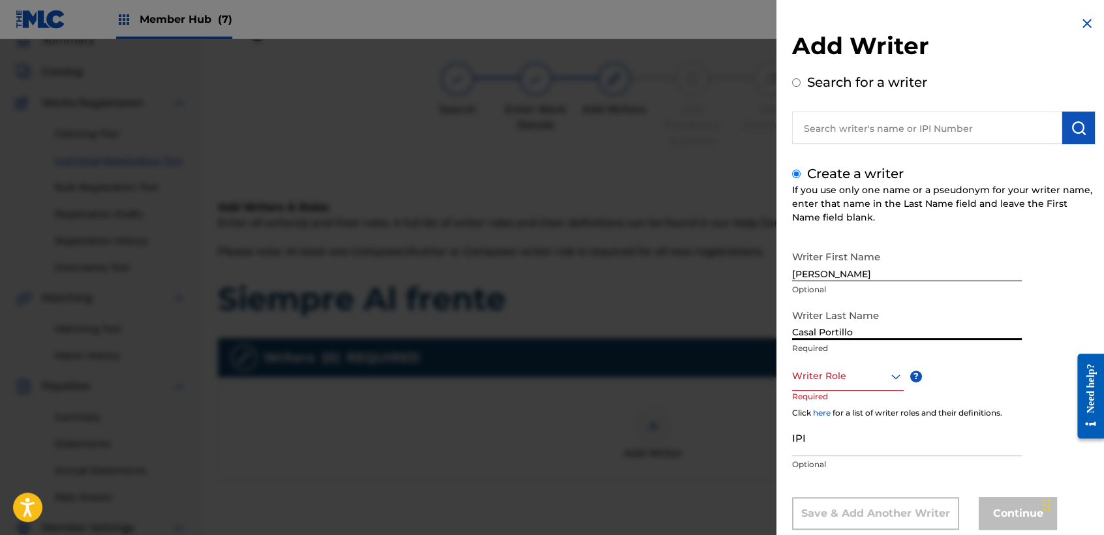
type input "Casal Portillo"
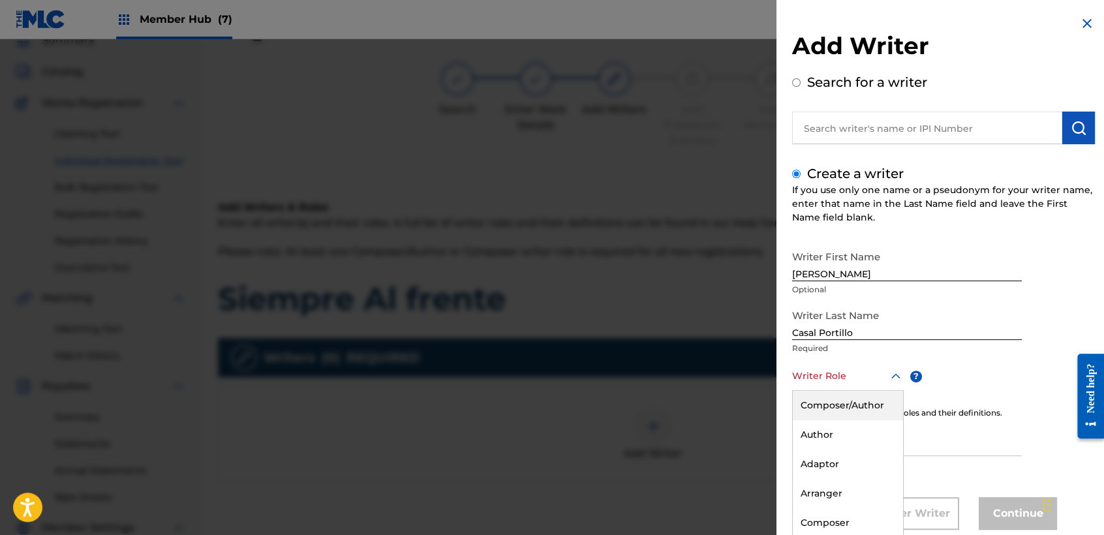
scroll to position [29, 0]
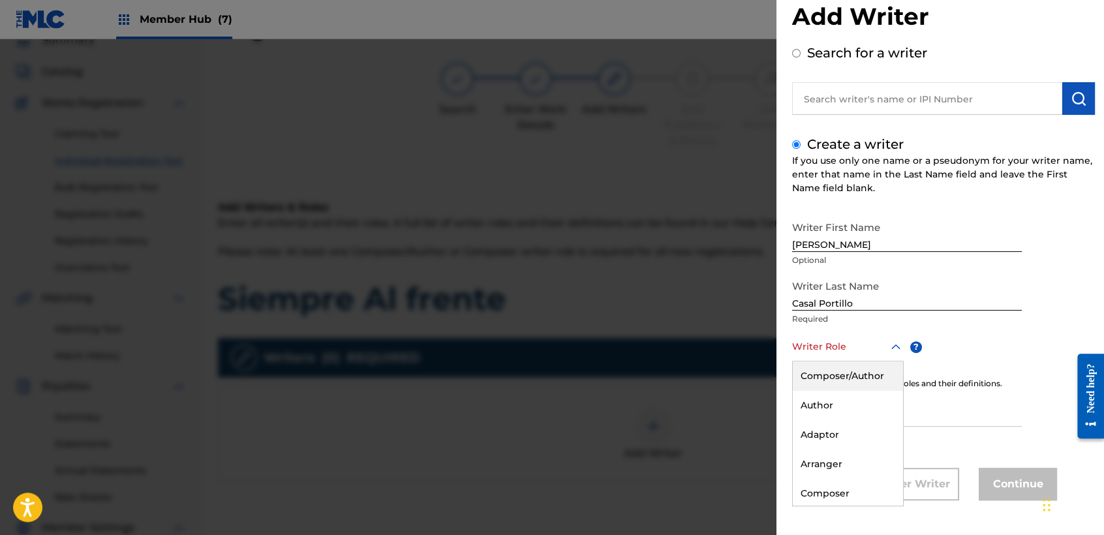
click at [894, 362] on div "8 results available. Use Up and Down to choose options, press Enter to select t…" at bounding box center [848, 346] width 112 height 29
click at [846, 383] on div "Composer/Author" at bounding box center [848, 376] width 110 height 29
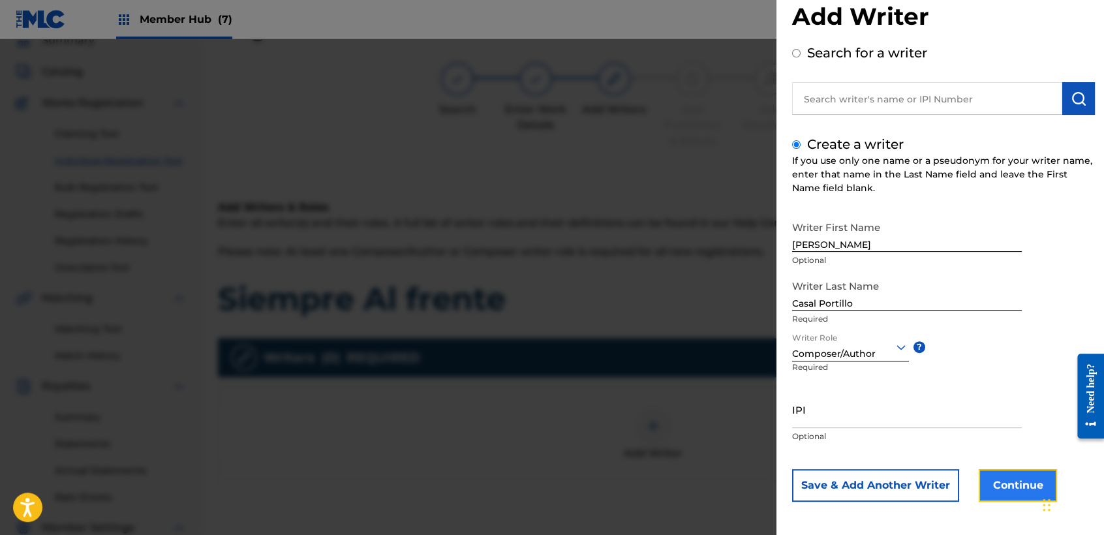
click at [999, 486] on button "Continue" at bounding box center [1018, 485] width 78 height 33
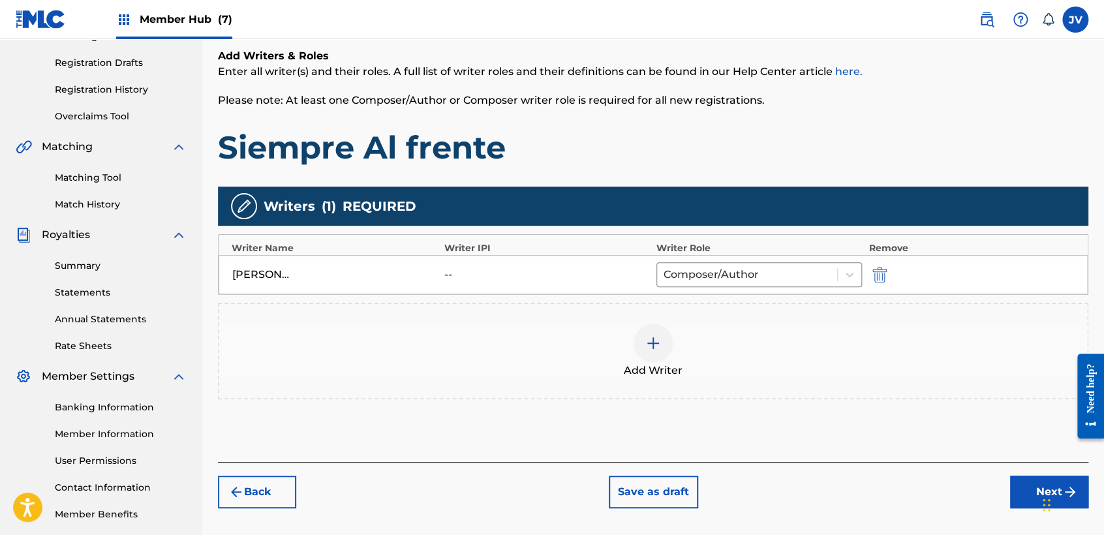
scroll to position [273, 0]
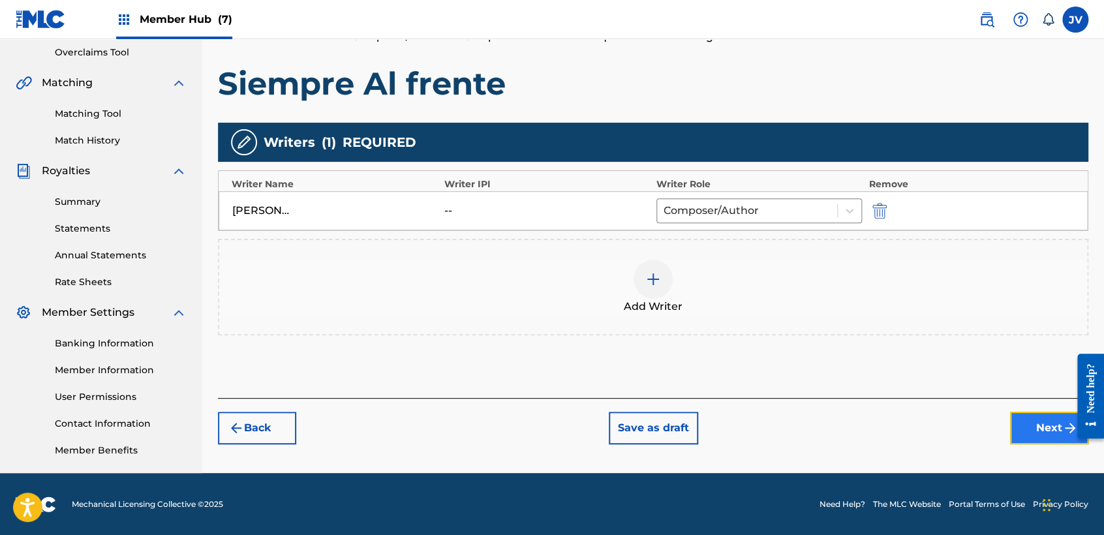
click at [1025, 416] on button "Next" at bounding box center [1049, 428] width 78 height 33
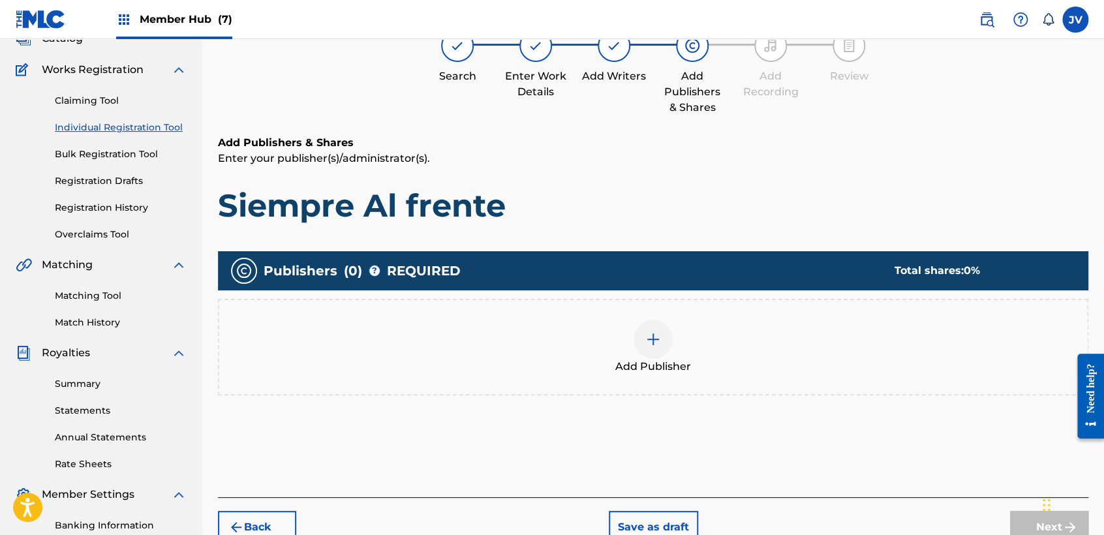
scroll to position [58, 0]
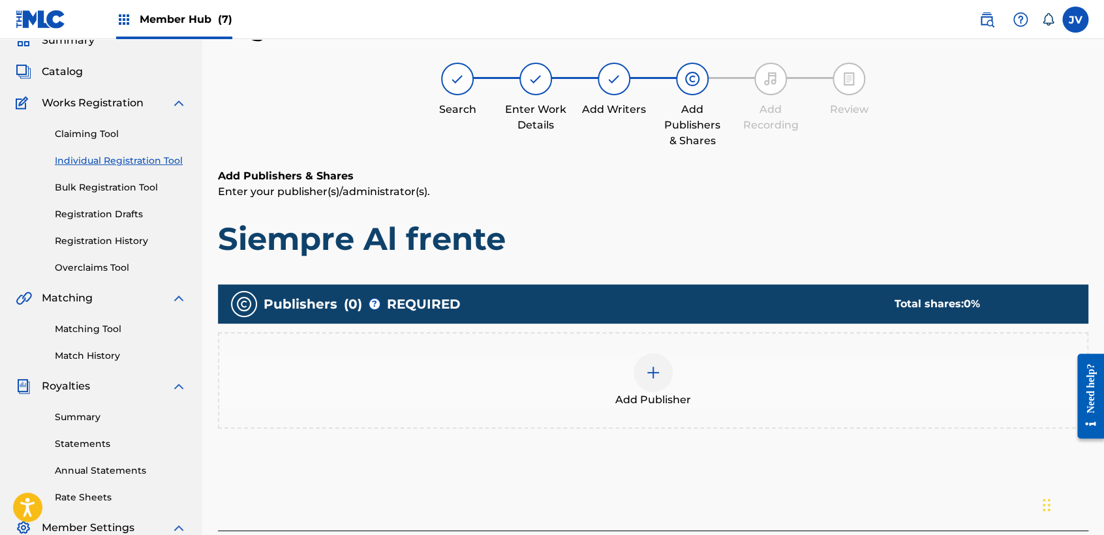
click at [668, 405] on span "Add Publisher" at bounding box center [653, 400] width 76 height 16
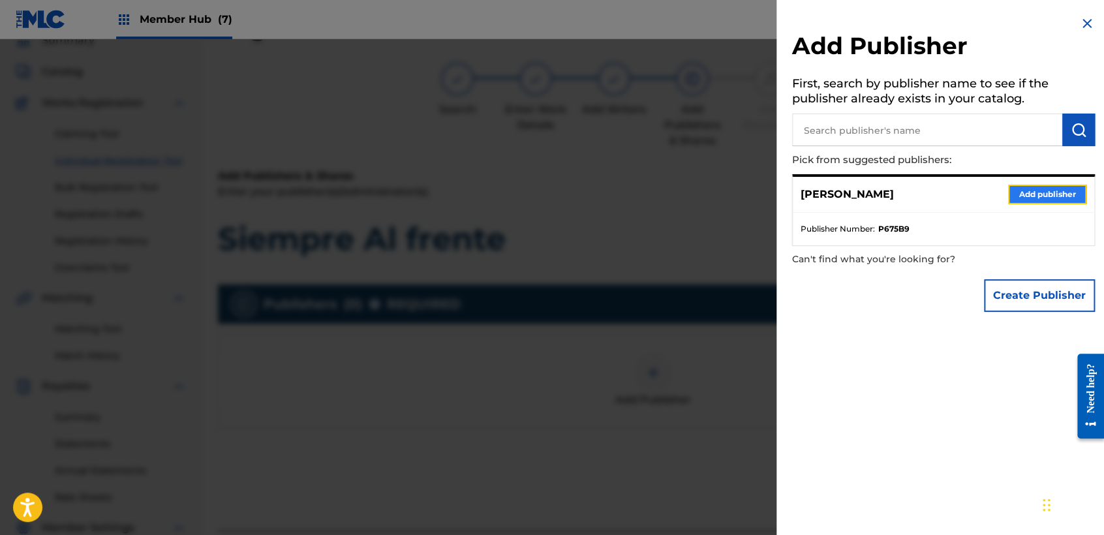
click at [1053, 191] on button "Add publisher" at bounding box center [1047, 195] width 78 height 20
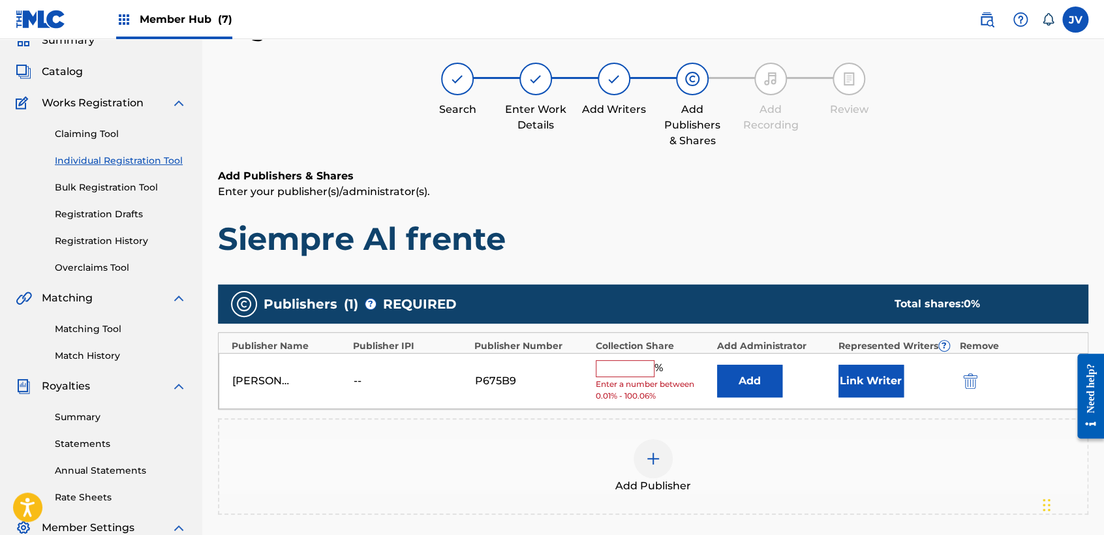
click at [626, 360] on input "text" at bounding box center [625, 368] width 59 height 17
click at [624, 360] on input "text" at bounding box center [625, 368] width 59 height 17
type input "100"
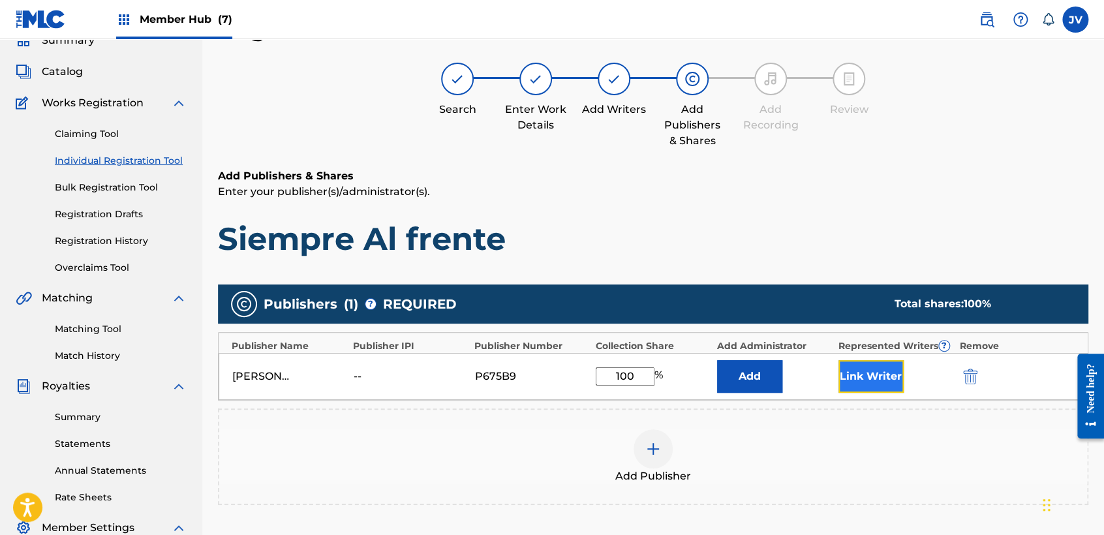
click at [882, 383] on button "Link Writer" at bounding box center [871, 376] width 65 height 33
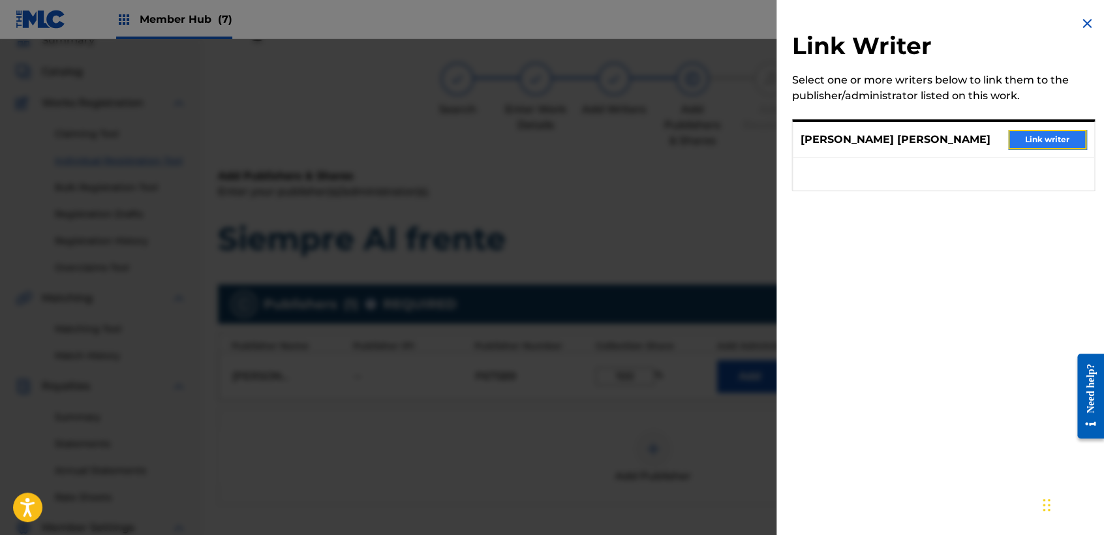
click at [1048, 138] on button "Link writer" at bounding box center [1047, 140] width 78 height 20
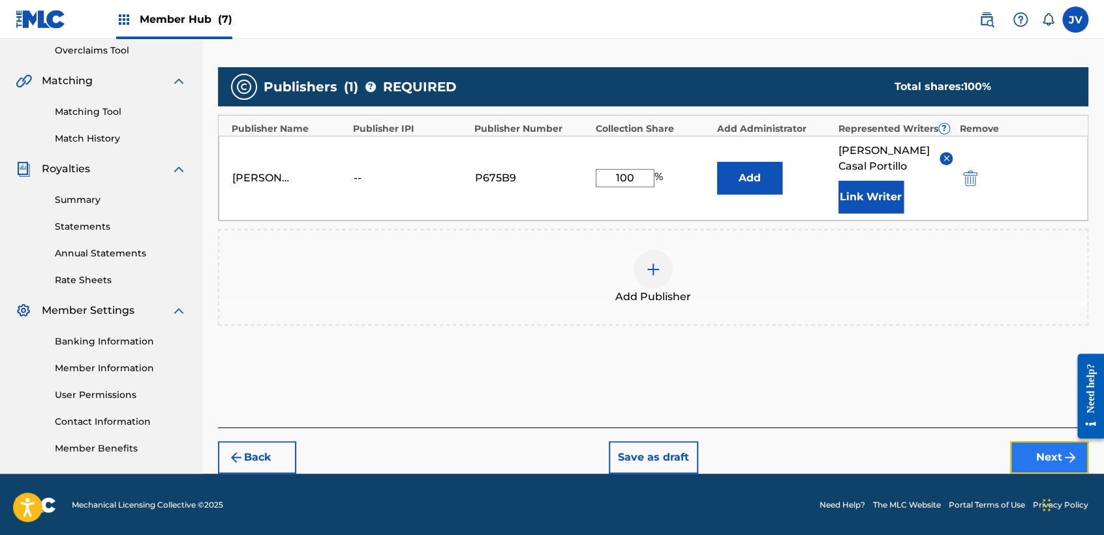
click at [1047, 469] on button "Next" at bounding box center [1049, 457] width 78 height 33
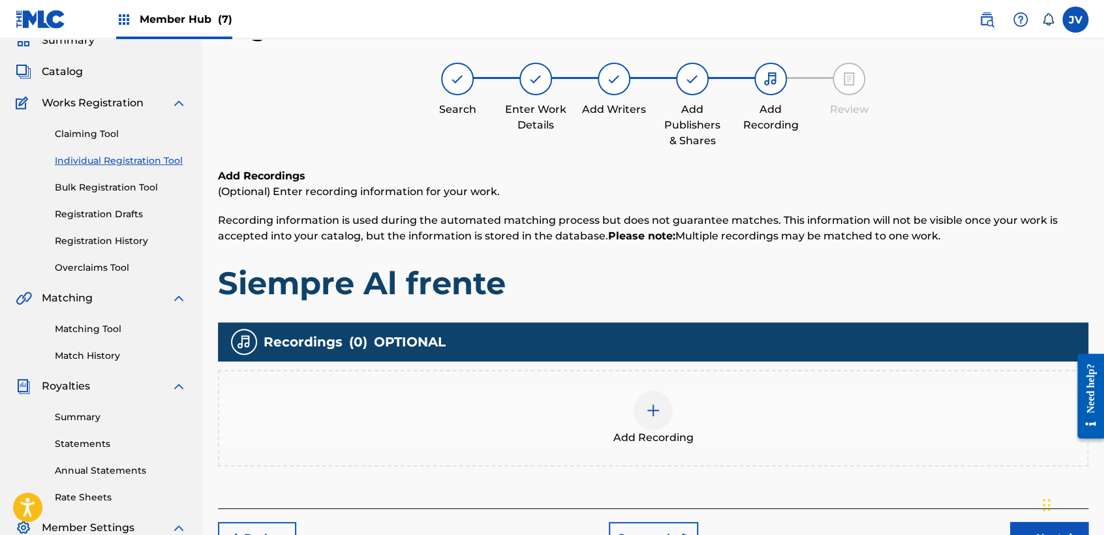
click at [638, 412] on div at bounding box center [653, 410] width 39 height 39
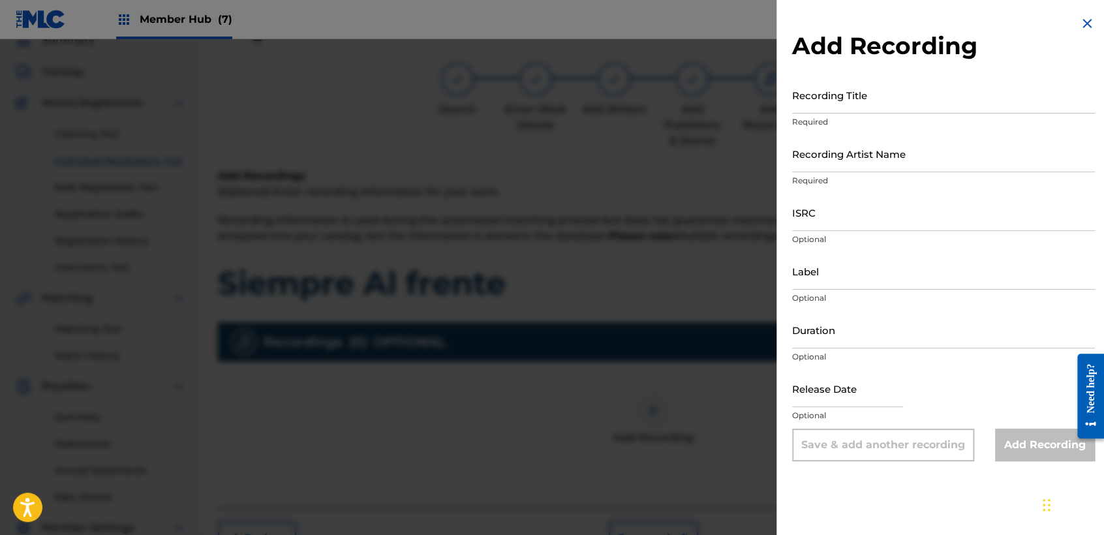
click at [1012, 70] on div "Add Recording Recording Title Required Recording Artist Name Required ISRC Opti…" at bounding box center [944, 238] width 334 height 477
click at [878, 100] on input "Recording Title" at bounding box center [943, 94] width 303 height 37
paste input "Siempre Al frente"
type input "Siempre Al frente"
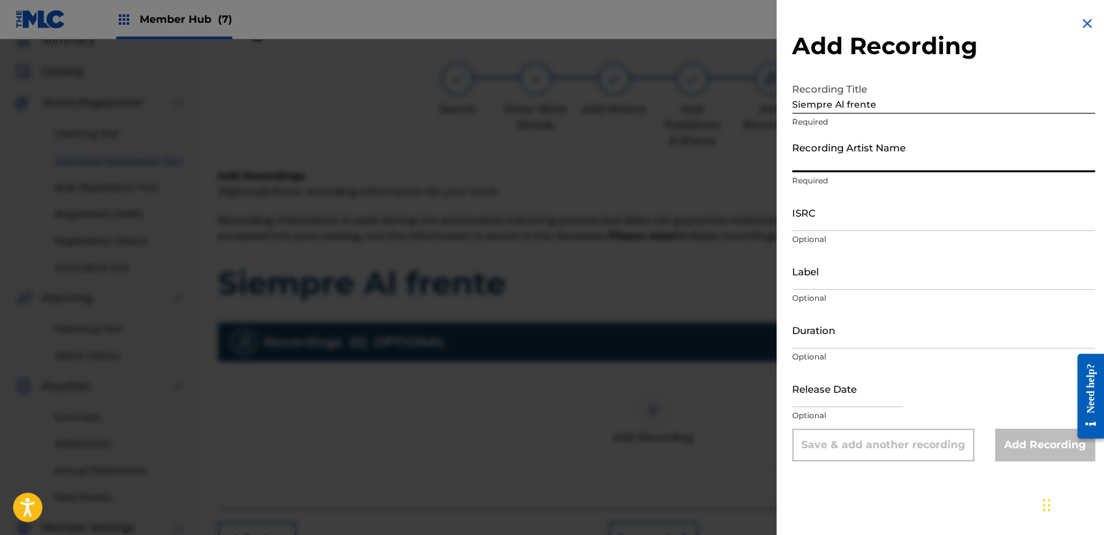
click at [839, 170] on input "Recording Artist Name" at bounding box center [943, 153] width 303 height 37
type input "Clase Personal"
type input "JB MUSIC"
type input "02:26"
type input "[DATE]"
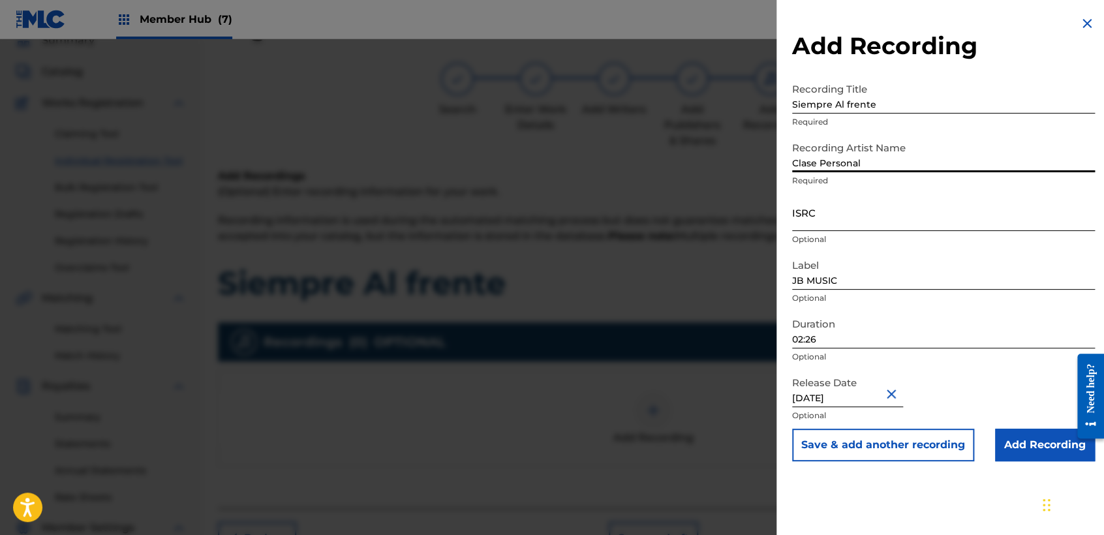
click at [872, 208] on input "ISRC" at bounding box center [943, 212] width 303 height 37
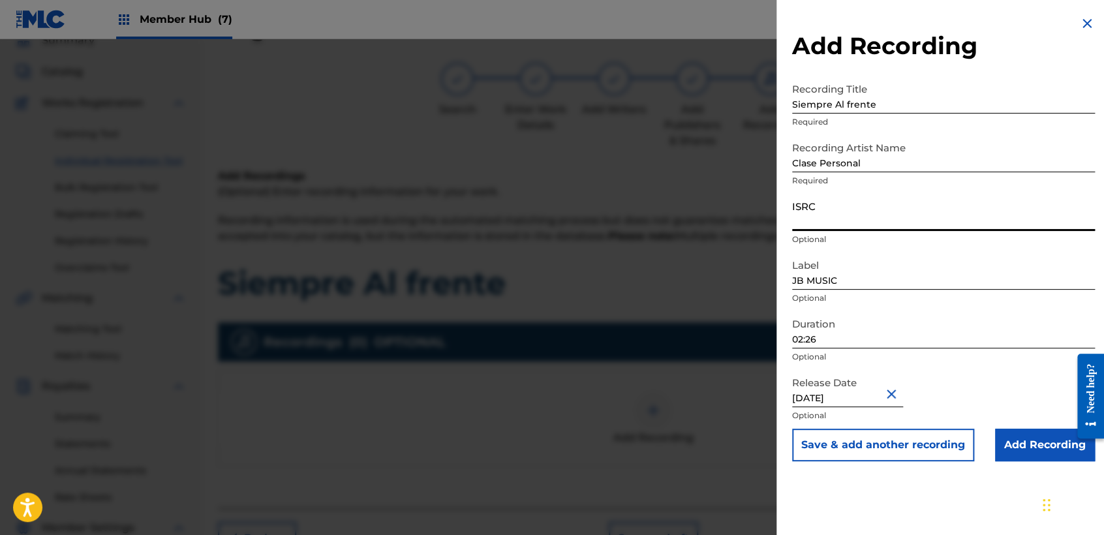
paste input "QZWV32462128"
type input "QZWV32462128"
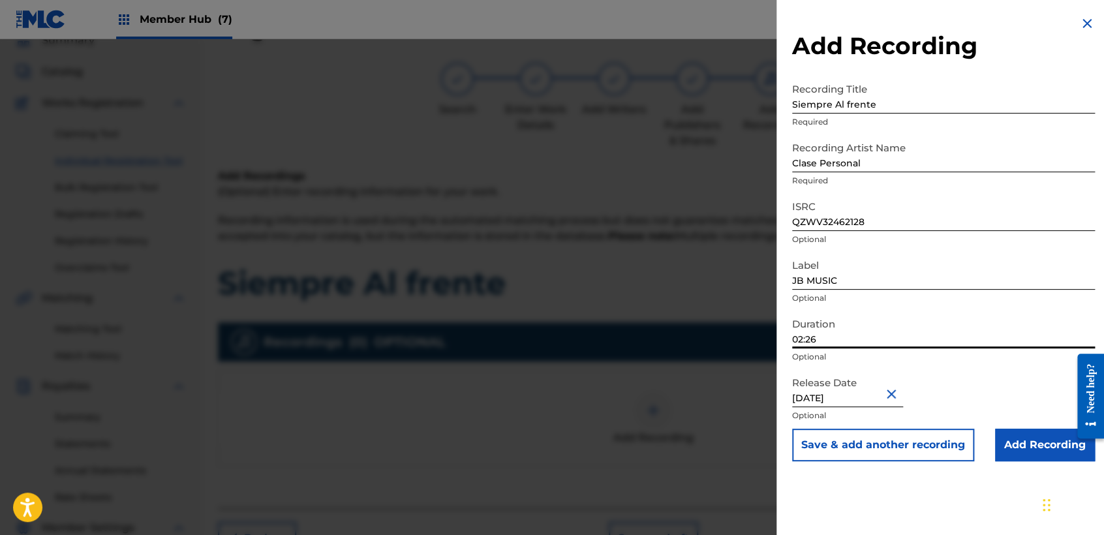
drag, startPoint x: 852, startPoint y: 337, endPoint x: 723, endPoint y: 335, distance: 129.2
click at [725, 337] on div "Add Recording Recording Title Siempre Al frente Required Recording Artist Name …" at bounding box center [552, 287] width 1104 height 496
click at [871, 338] on input "02:26" at bounding box center [943, 329] width 303 height 37
type input "02:33"
drag, startPoint x: 854, startPoint y: 405, endPoint x: 762, endPoint y: 402, distance: 91.4
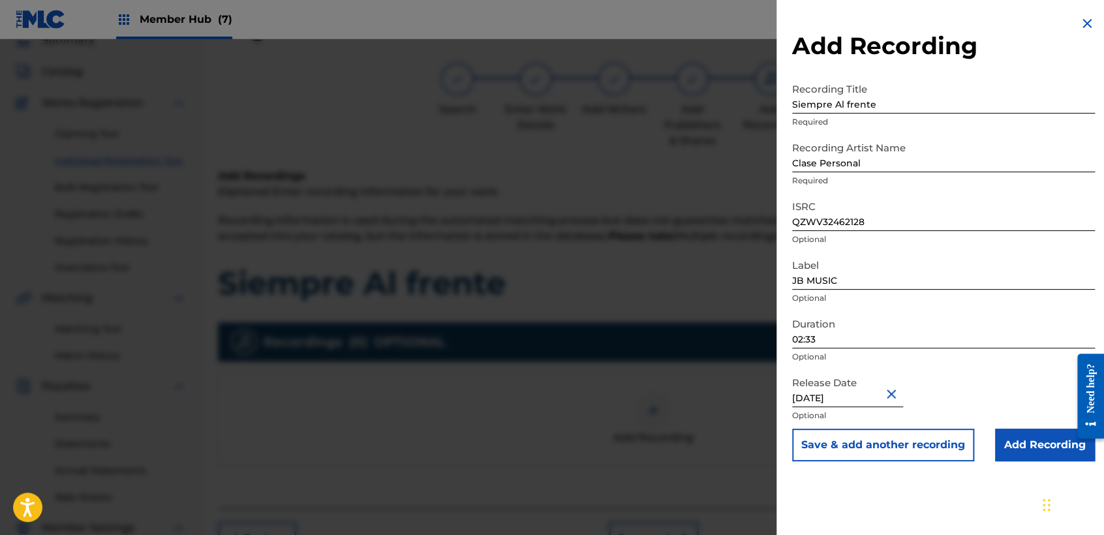
click at [762, 402] on div "Add Recording Recording Title Siempre Al frente Required Recording Artist Name …" at bounding box center [552, 287] width 1104 height 496
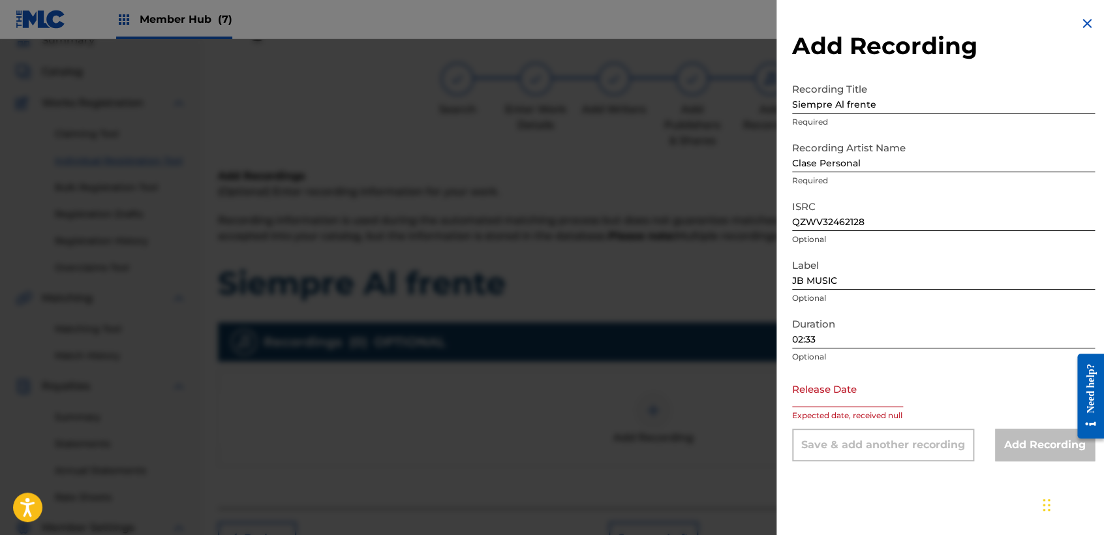
select select "8"
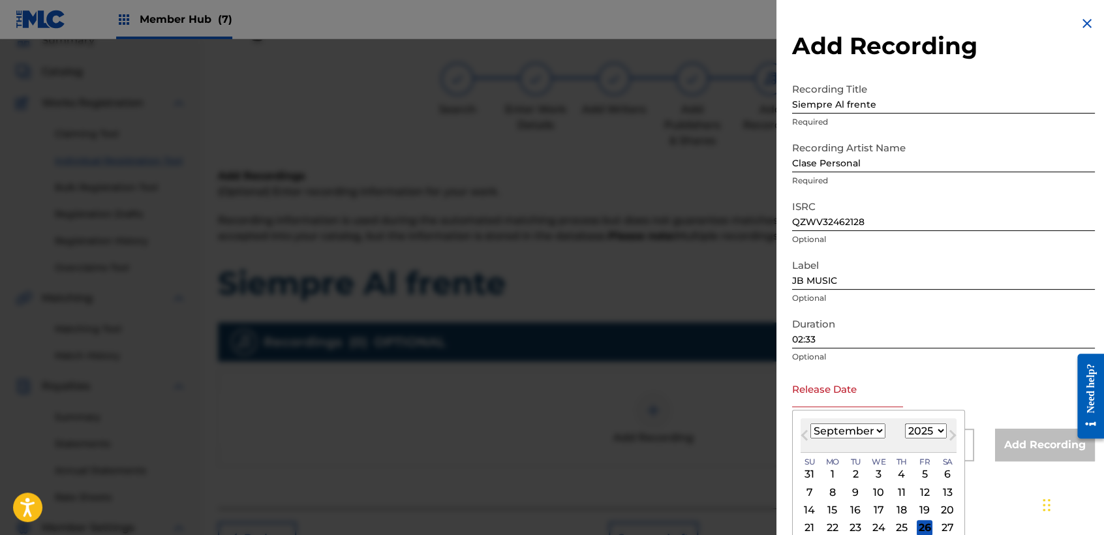
click at [927, 428] on select "1899 1900 1901 1902 1903 1904 1905 1906 1907 1908 1909 1910 1911 1912 1913 1914…" at bounding box center [926, 431] width 42 height 15
select select "2024"
click at [905, 424] on select "1899 1900 1901 1902 1903 1904 1905 1906 1907 1908 1909 1910 1911 1912 1913 1914…" at bounding box center [926, 431] width 42 height 15
click at [899, 486] on div "12" at bounding box center [902, 492] width 16 height 16
type input "[DATE]"
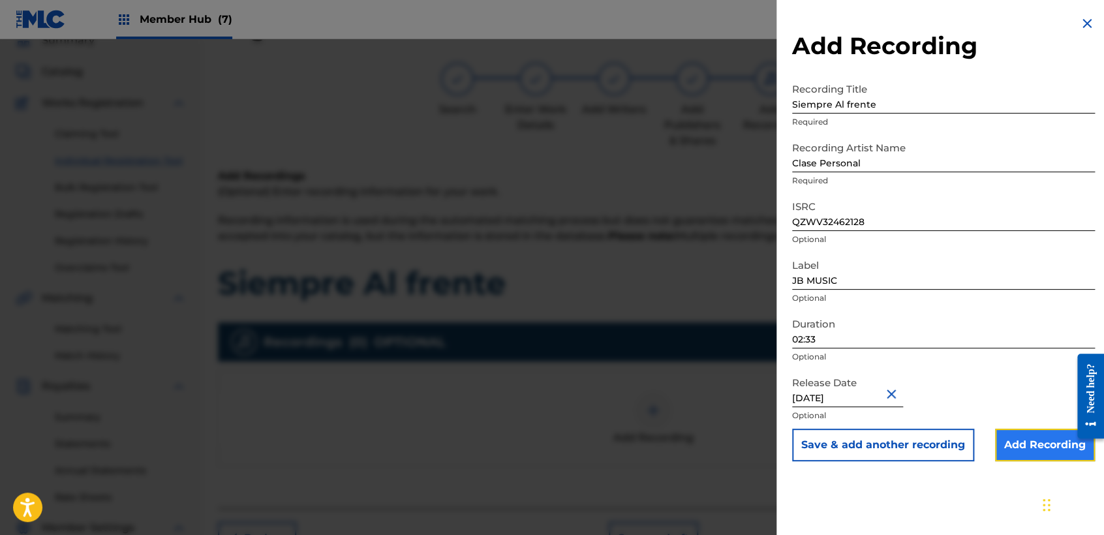
click at [1029, 452] on input "Add Recording" at bounding box center [1045, 445] width 100 height 33
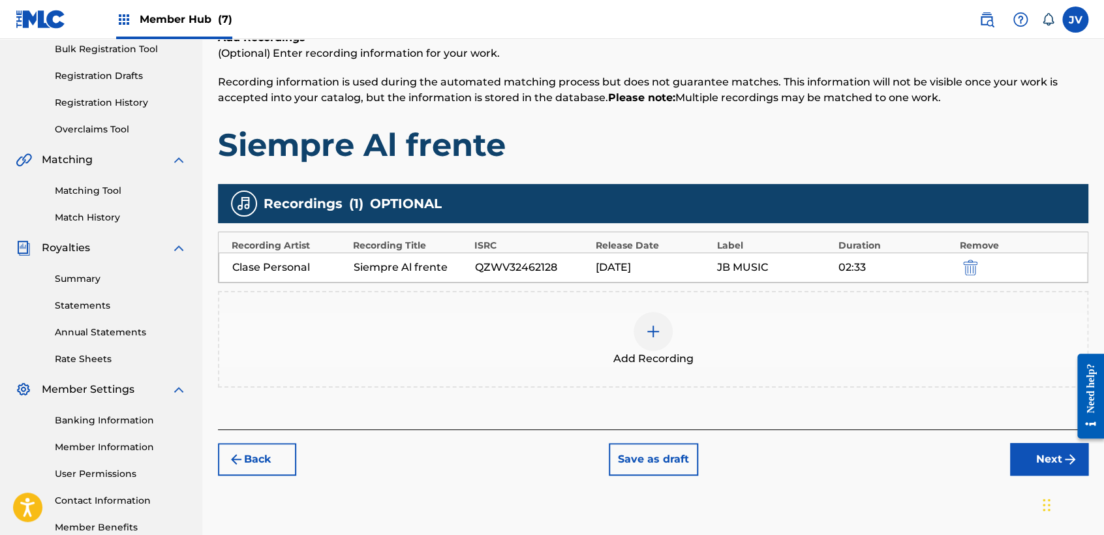
scroll to position [273, 0]
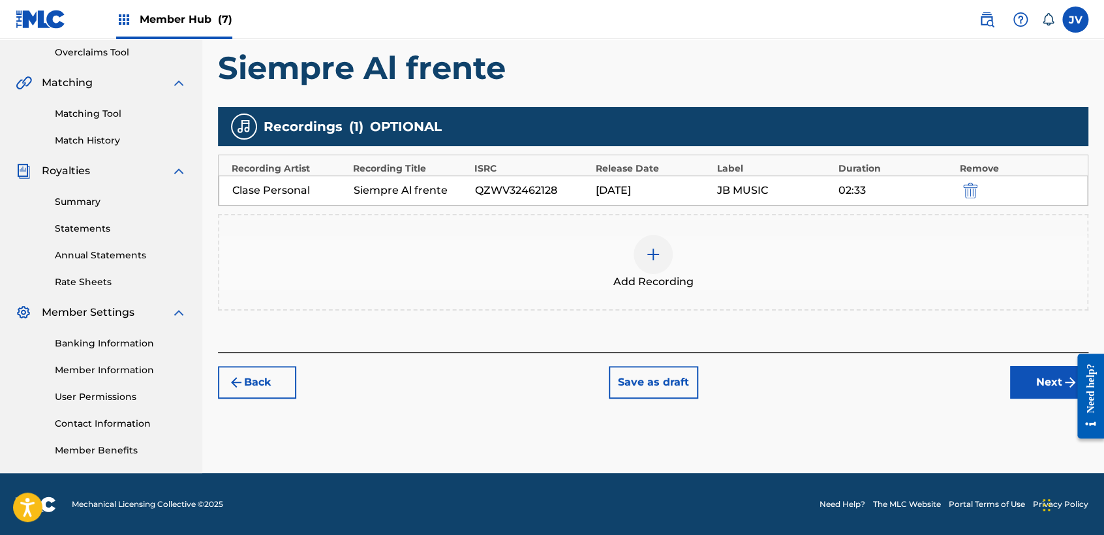
click at [1047, 413] on div "Register Work Search Enter Work Details Add Writers Add Publishers & Shares Add…" at bounding box center [653, 135] width 902 height 675
click at [1039, 401] on div "Register Work Search Enter Work Details Add Writers Add Publishers & Shares Add…" at bounding box center [653, 135] width 902 height 675
click at [1036, 396] on button "Next" at bounding box center [1049, 382] width 78 height 33
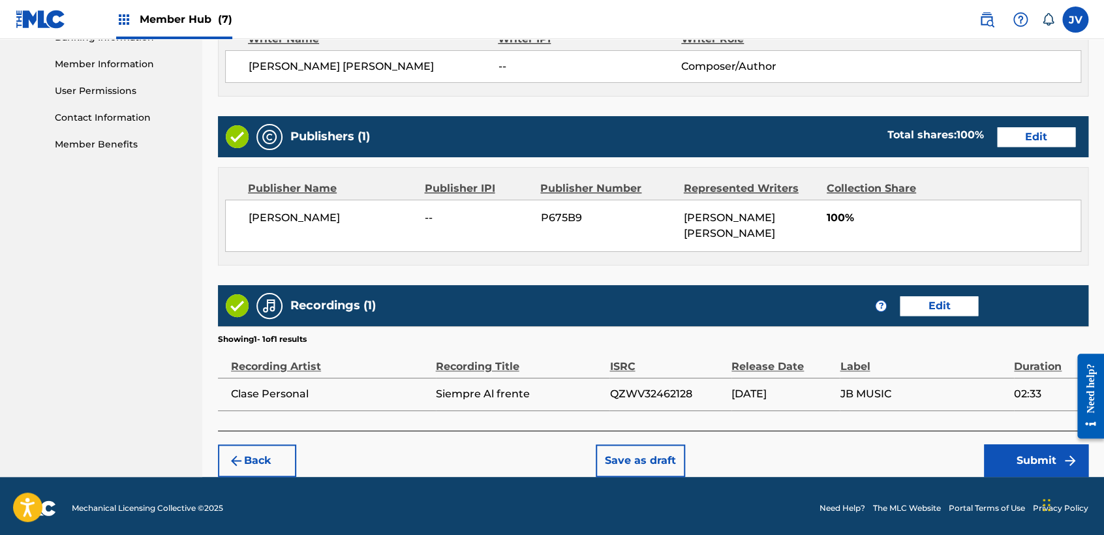
scroll to position [583, 0]
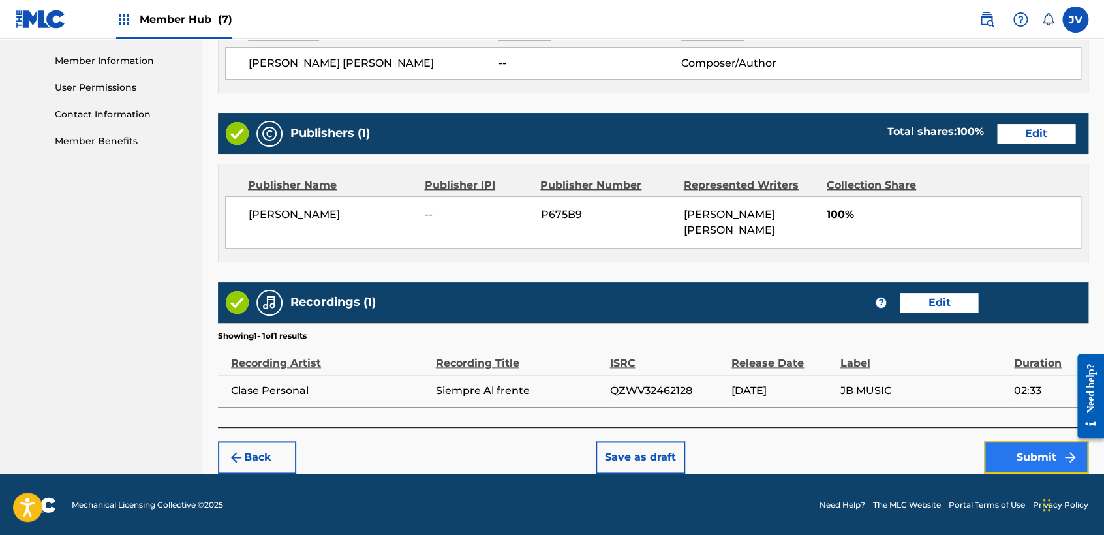
click at [996, 461] on button "Submit" at bounding box center [1036, 457] width 104 height 33
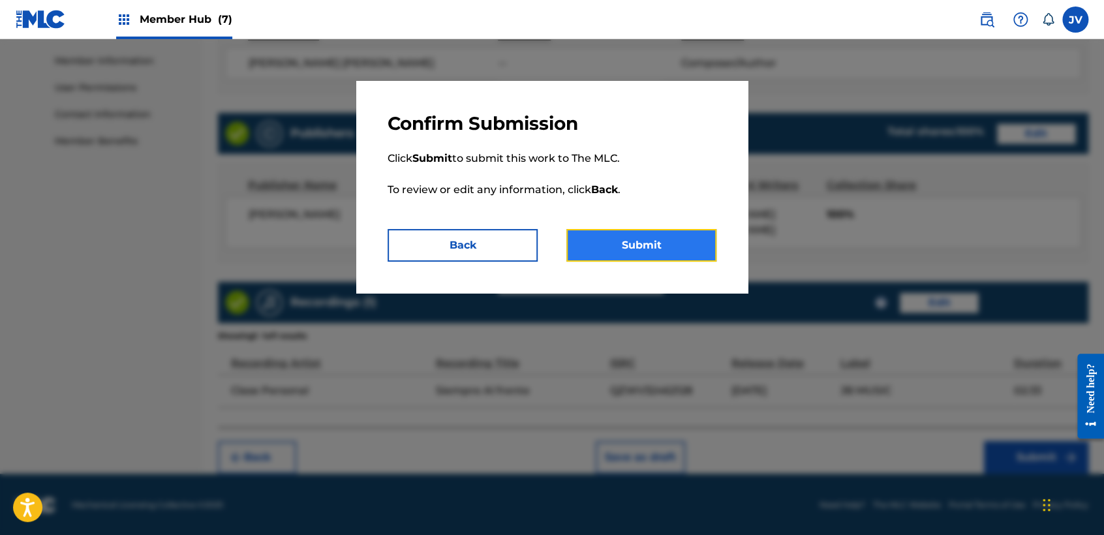
click at [638, 231] on button "Submit" at bounding box center [642, 245] width 150 height 33
